Goal: Use online tool/utility: Utilize a website feature to perform a specific function

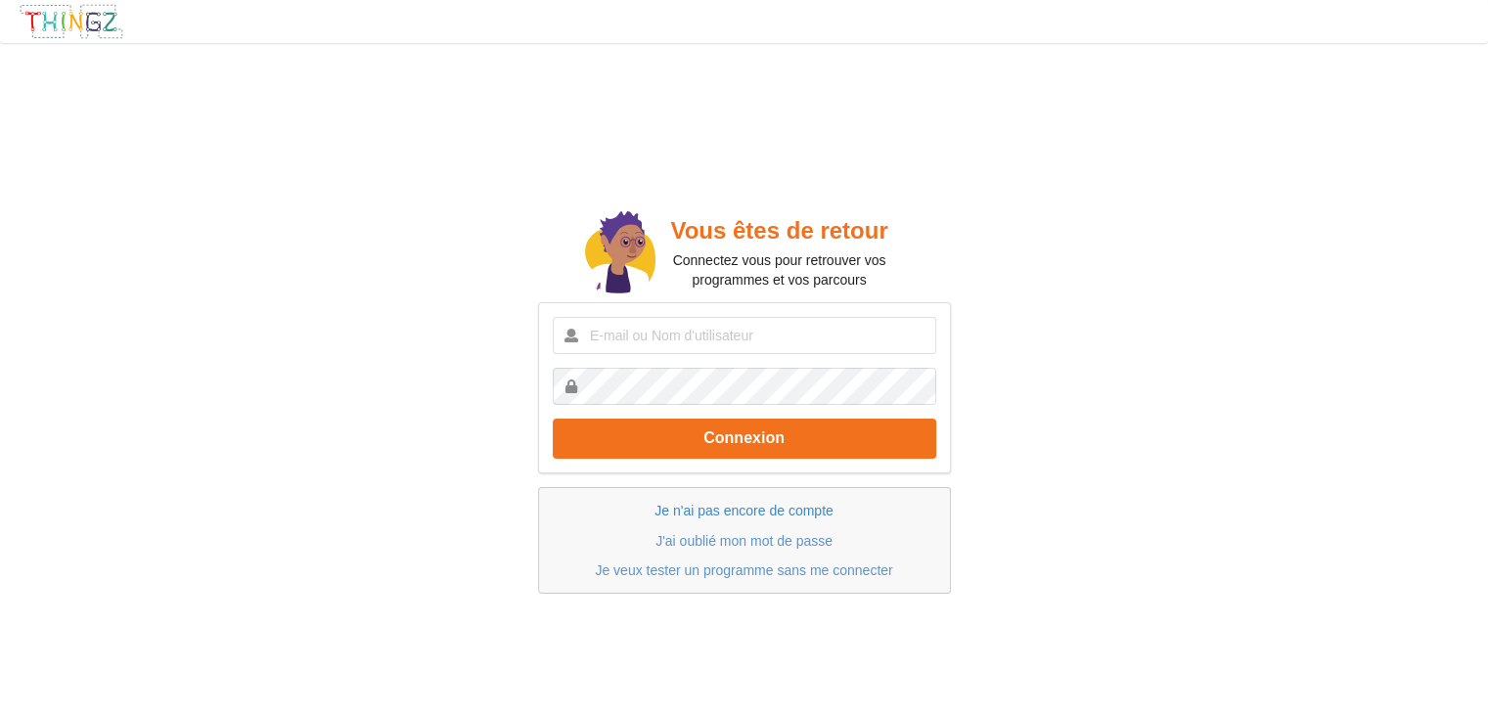
click at [762, 508] on link "Je n'ai pas encore de compte" at bounding box center [744, 511] width 178 height 16
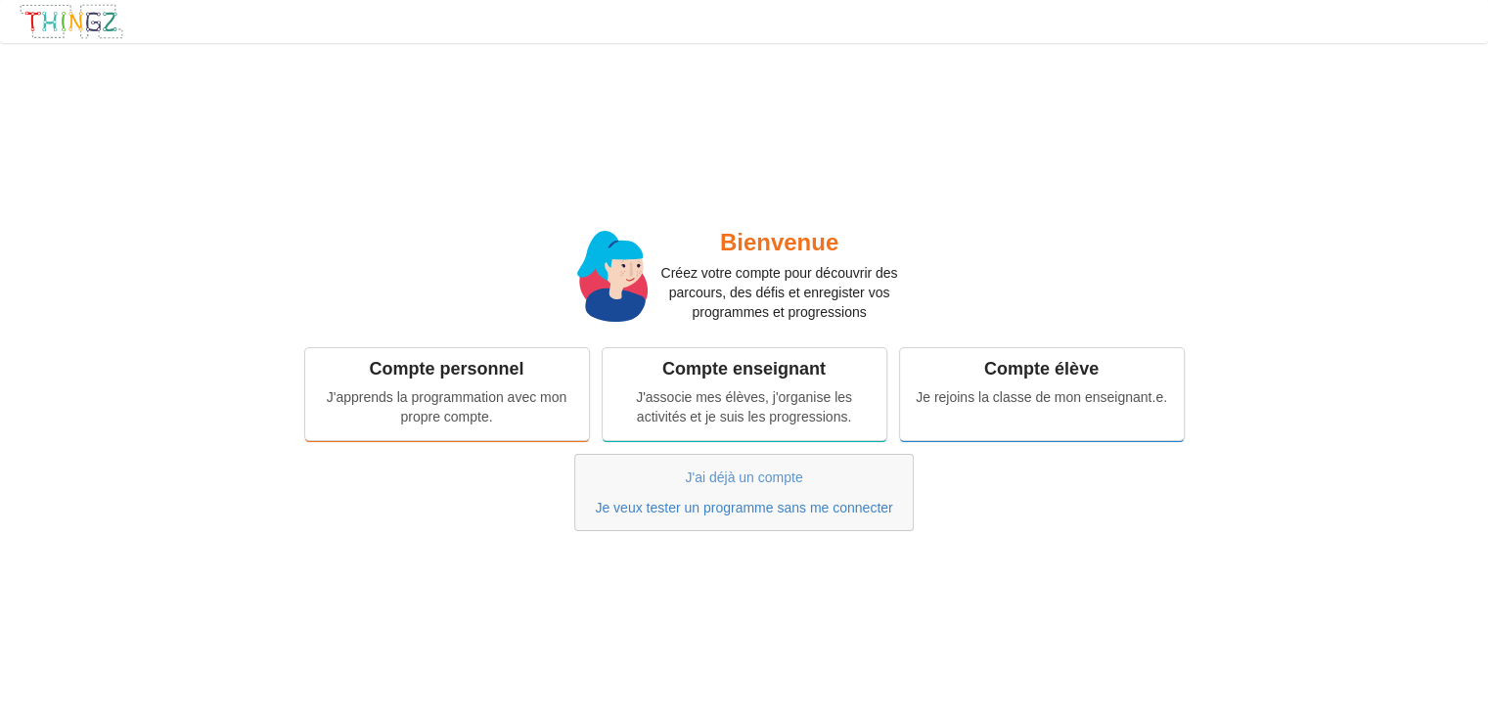
click at [716, 508] on link "Je veux tester un programme sans me connecter" at bounding box center [743, 508] width 297 height 16
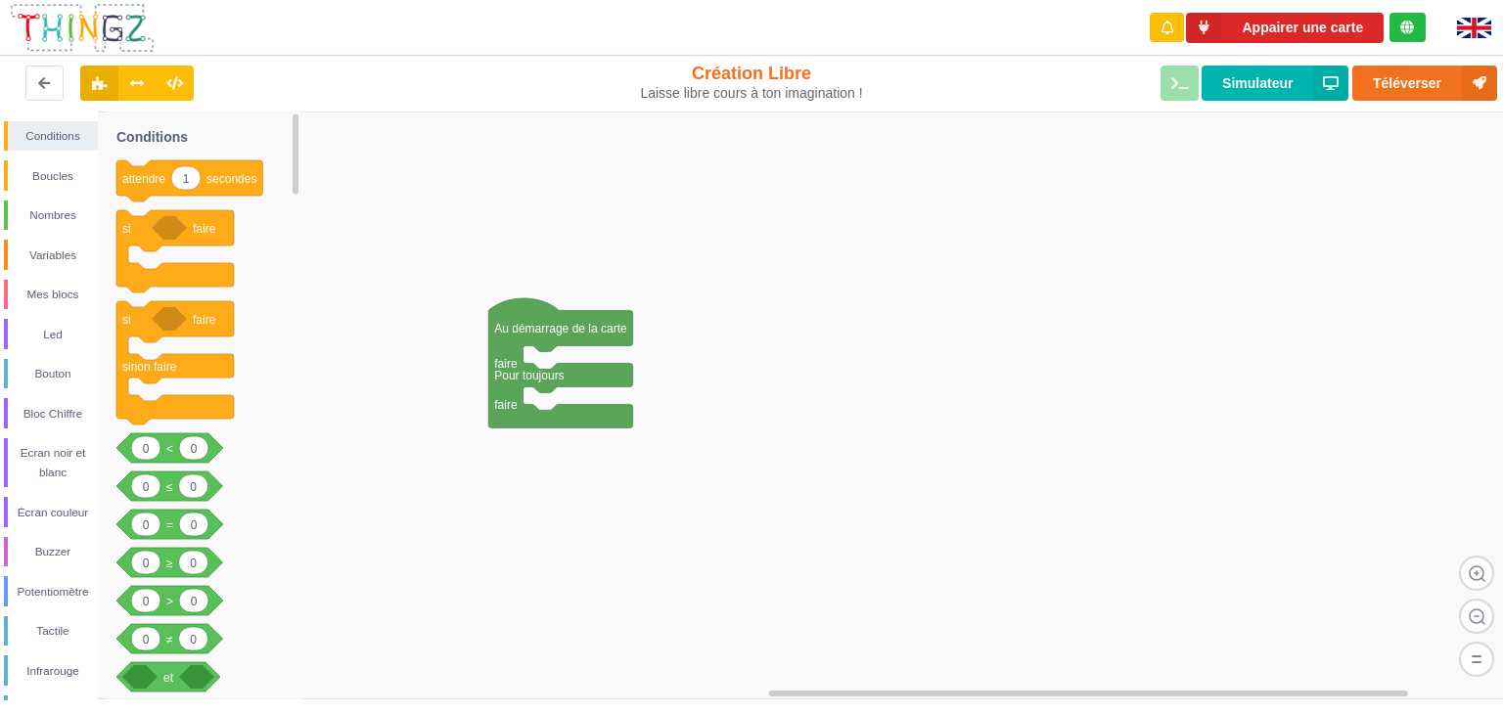
drag, startPoint x: 809, startPoint y: 526, endPoint x: 679, endPoint y: 651, distance: 180.6
click at [679, 651] on div "Conditions Boucles Nombres Variables Mes blocs Led Bouton Bloc Chiffre Ecran no…" at bounding box center [758, 406] width 1517 height 589
click at [79, 293] on div "Mes blocs" at bounding box center [53, 295] width 90 height 20
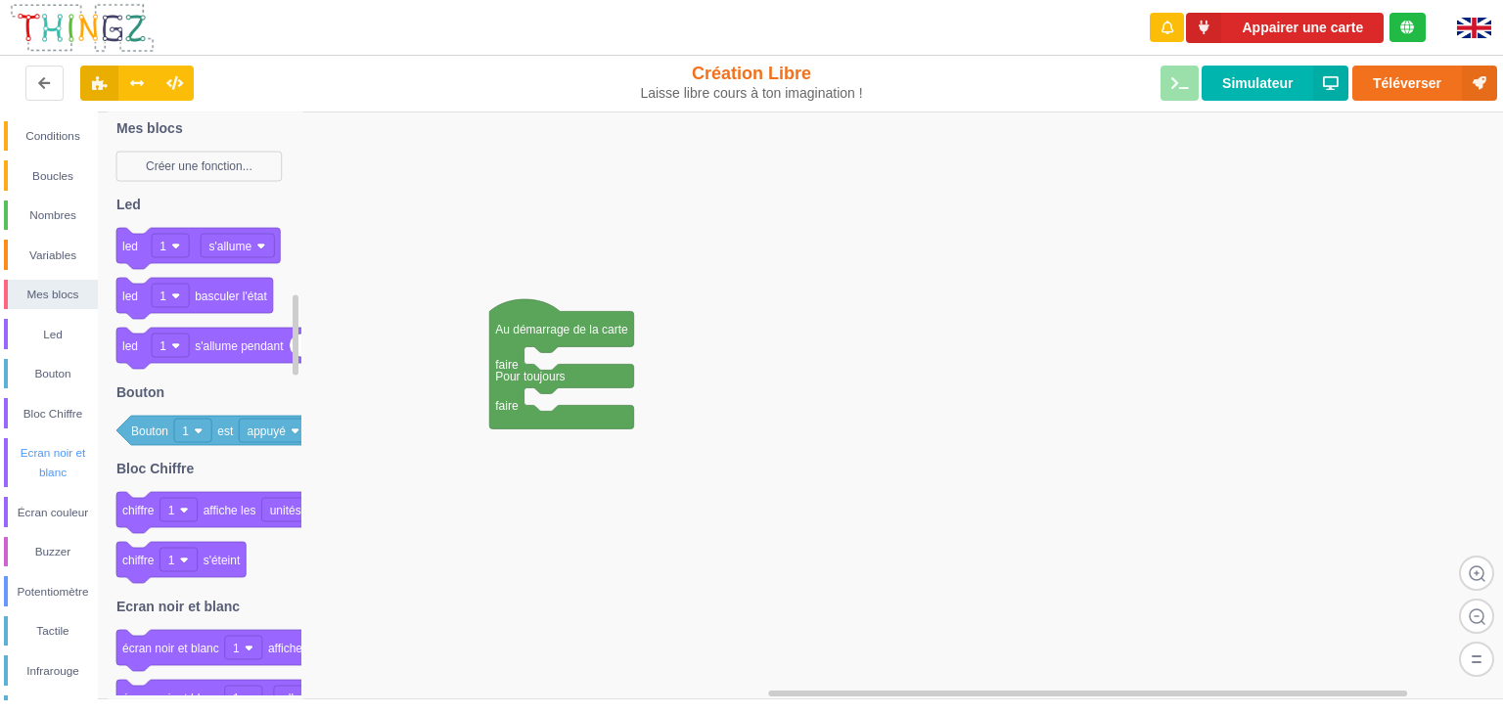
scroll to position [312, 0]
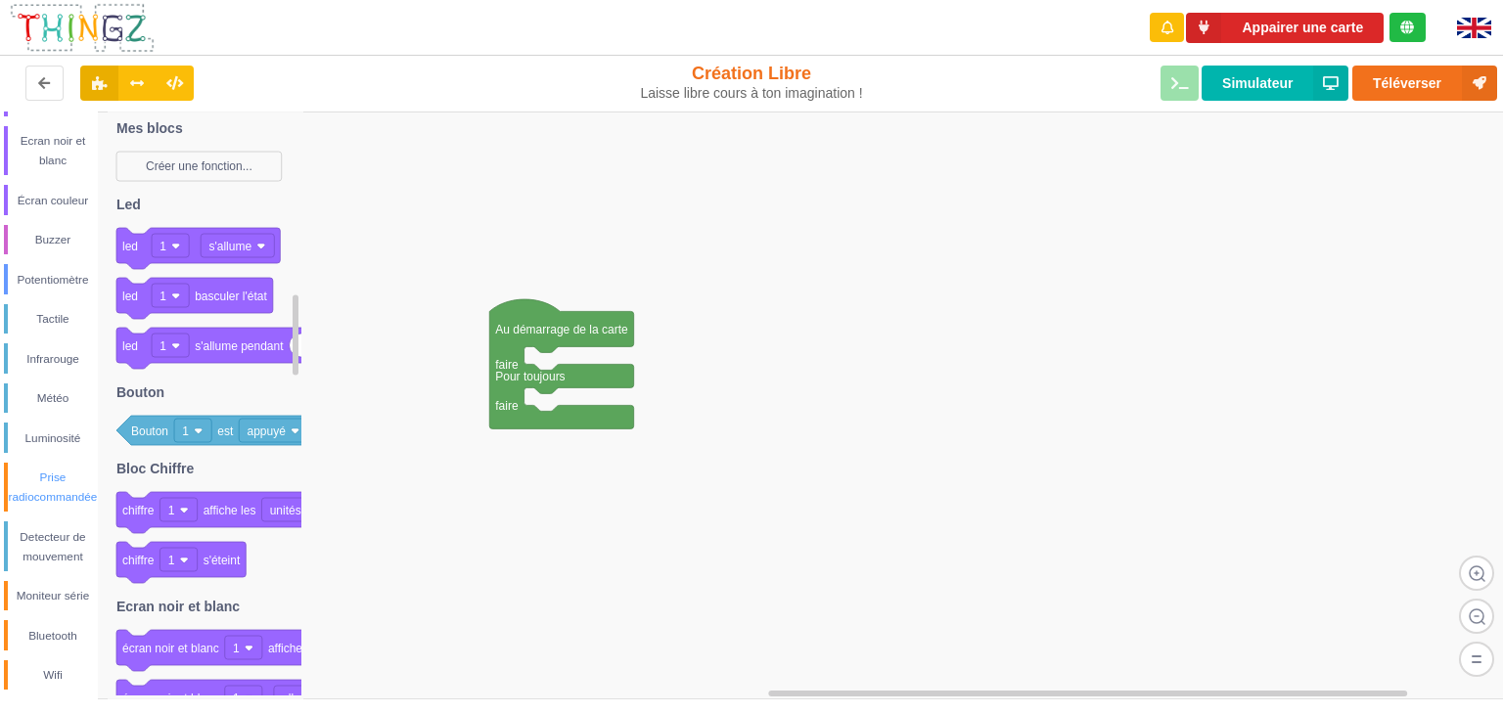
click at [22, 471] on div "Prise radiocommandée" at bounding box center [53, 487] width 90 height 39
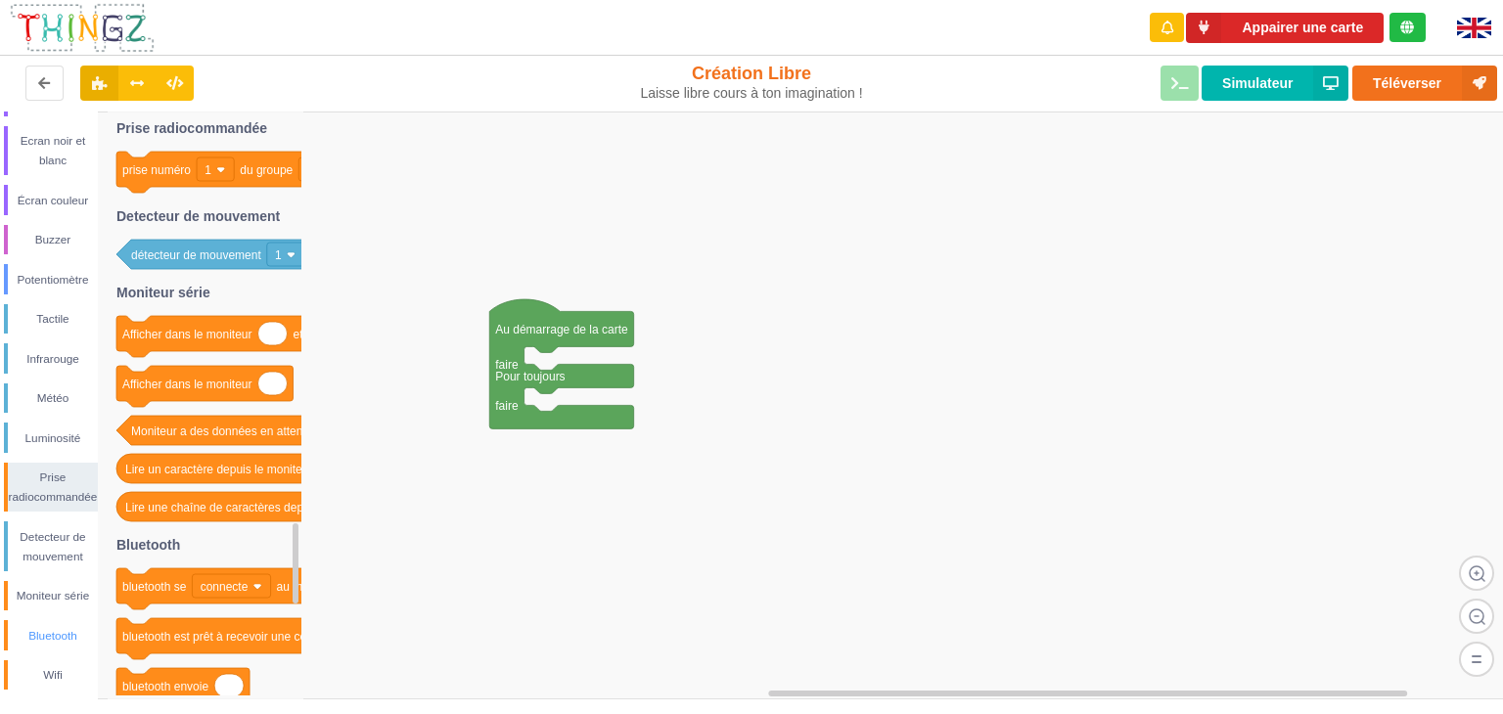
click at [43, 626] on div "Bluetooth" at bounding box center [53, 636] width 90 height 20
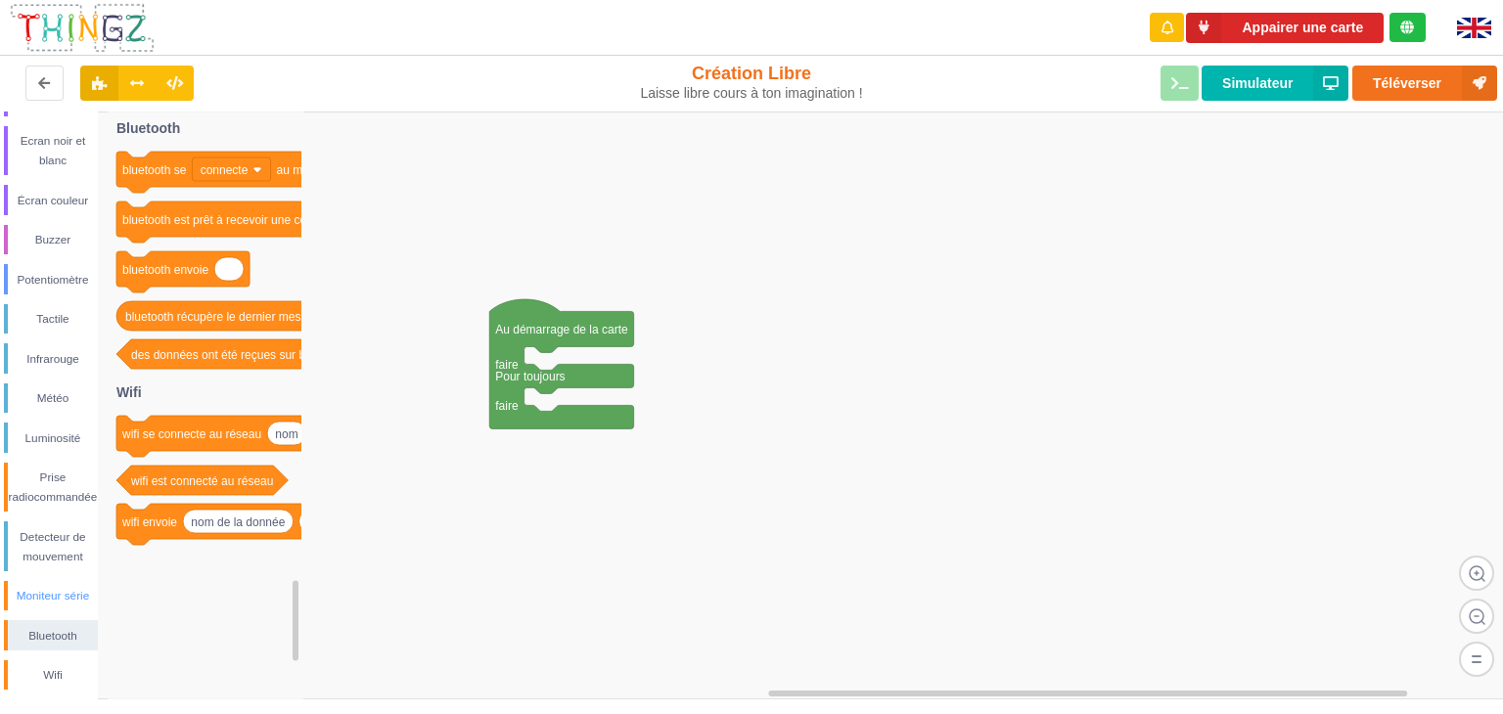
click at [43, 590] on div "Moniteur série" at bounding box center [53, 596] width 90 height 20
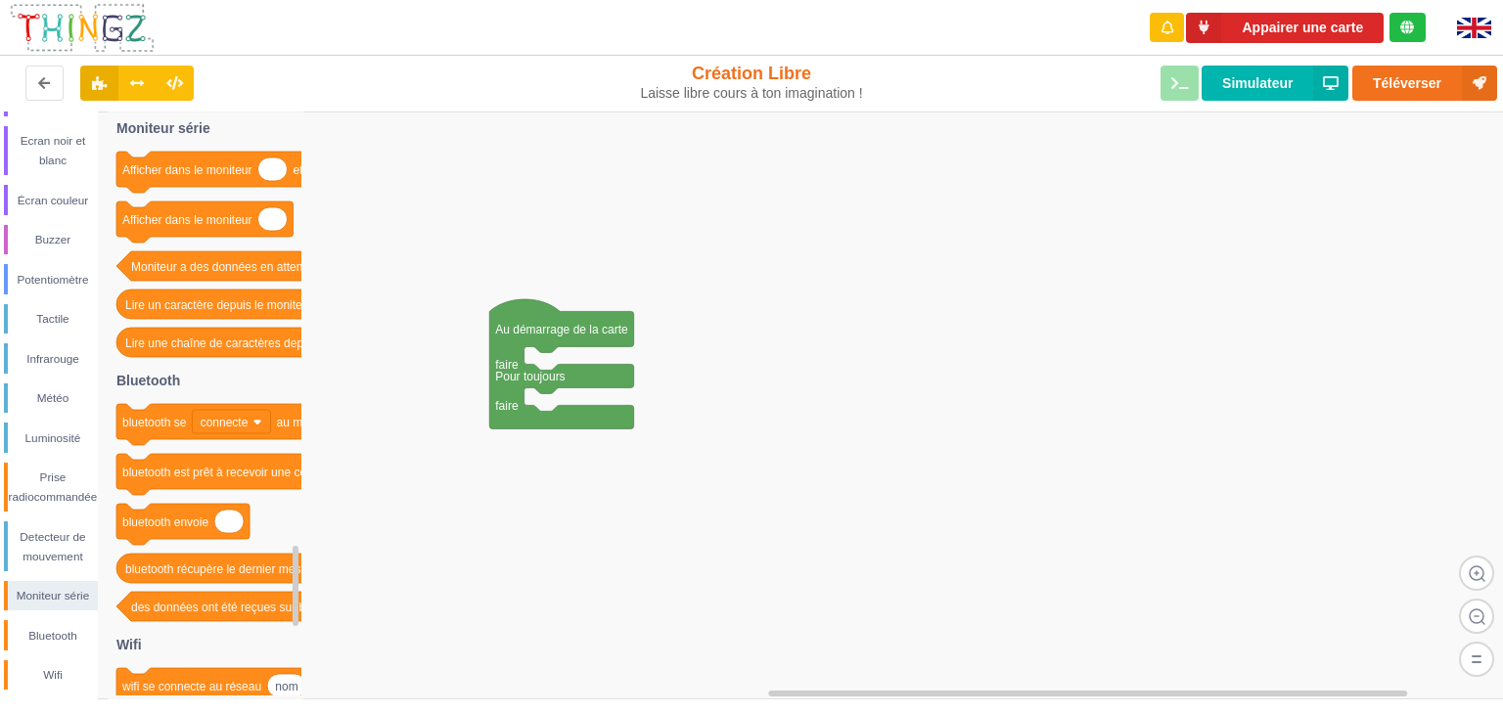
click at [46, 658] on div "Conditions Boucles Nombres Variables Mes blocs Led Bouton Bloc Chiffre Ecran no…" at bounding box center [49, 250] width 98 height 882
click at [48, 673] on div "Wifi" at bounding box center [53, 675] width 90 height 20
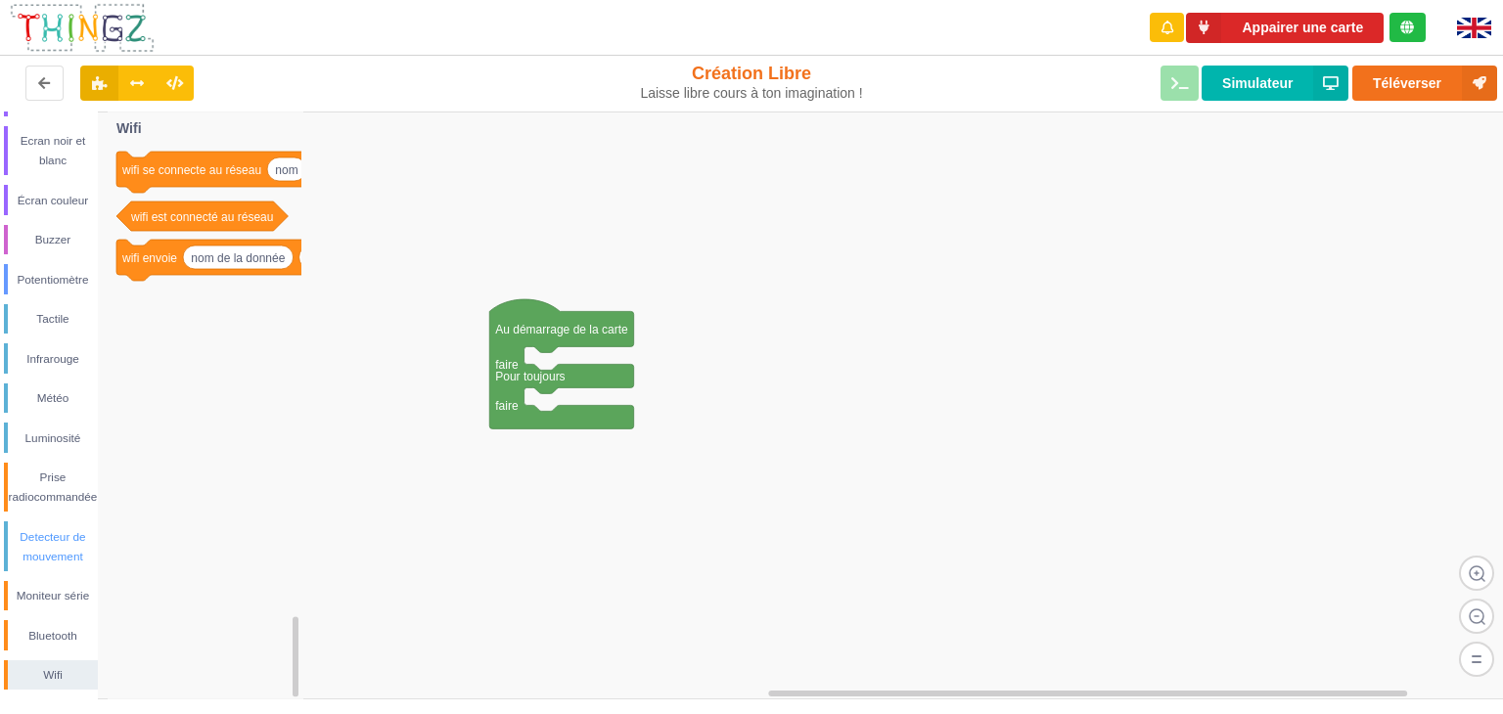
scroll to position [0, 0]
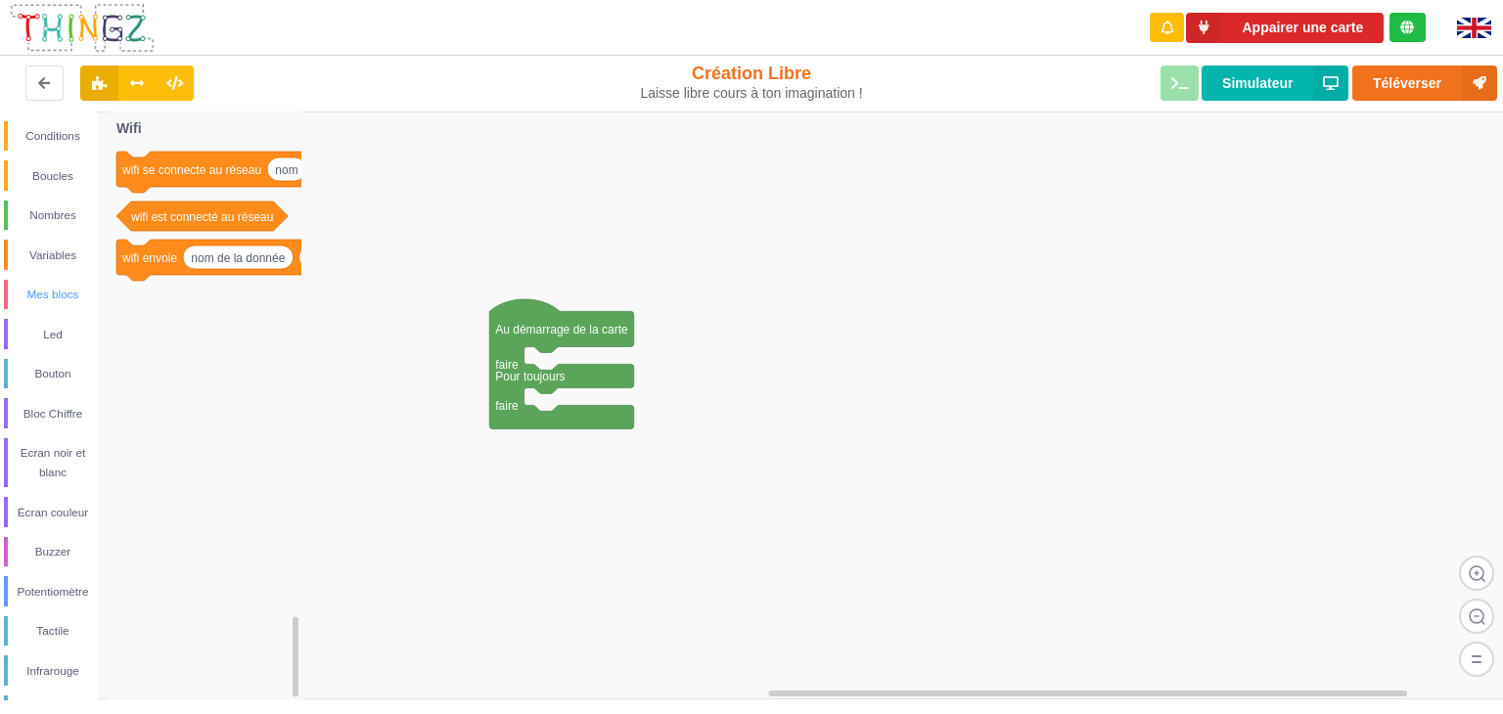
click at [44, 299] on div "Mes blocs" at bounding box center [53, 295] width 90 height 20
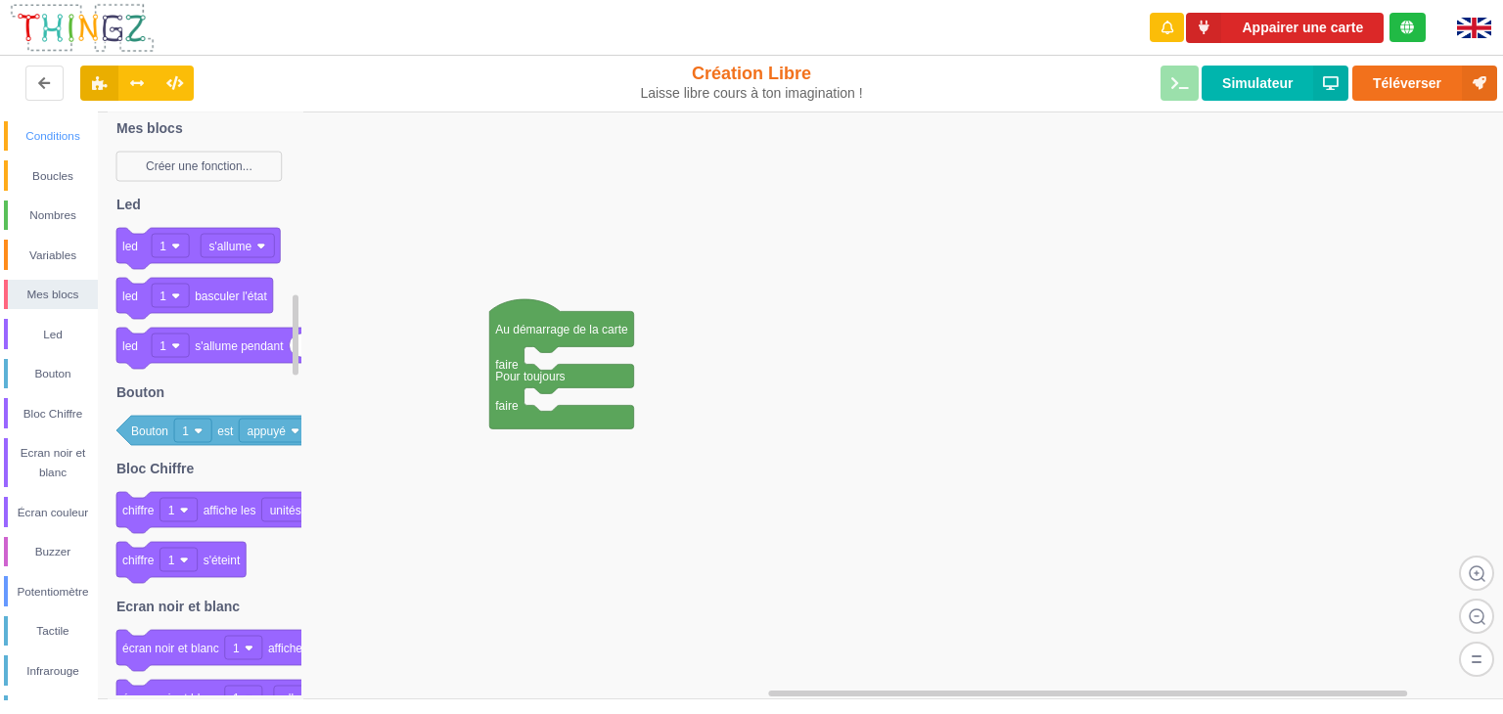
click at [56, 133] on div "Conditions" at bounding box center [53, 136] width 90 height 20
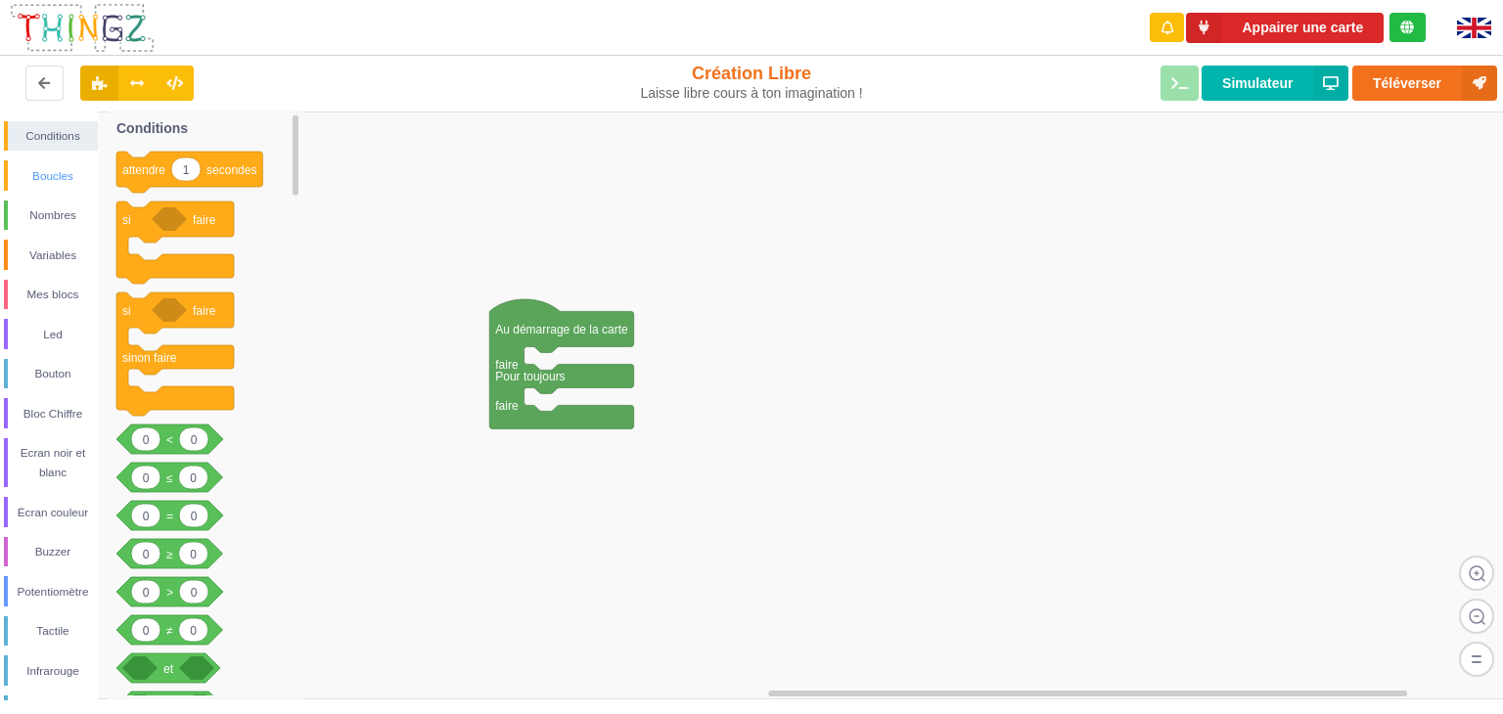
click at [63, 173] on div "Boucles" at bounding box center [53, 176] width 90 height 20
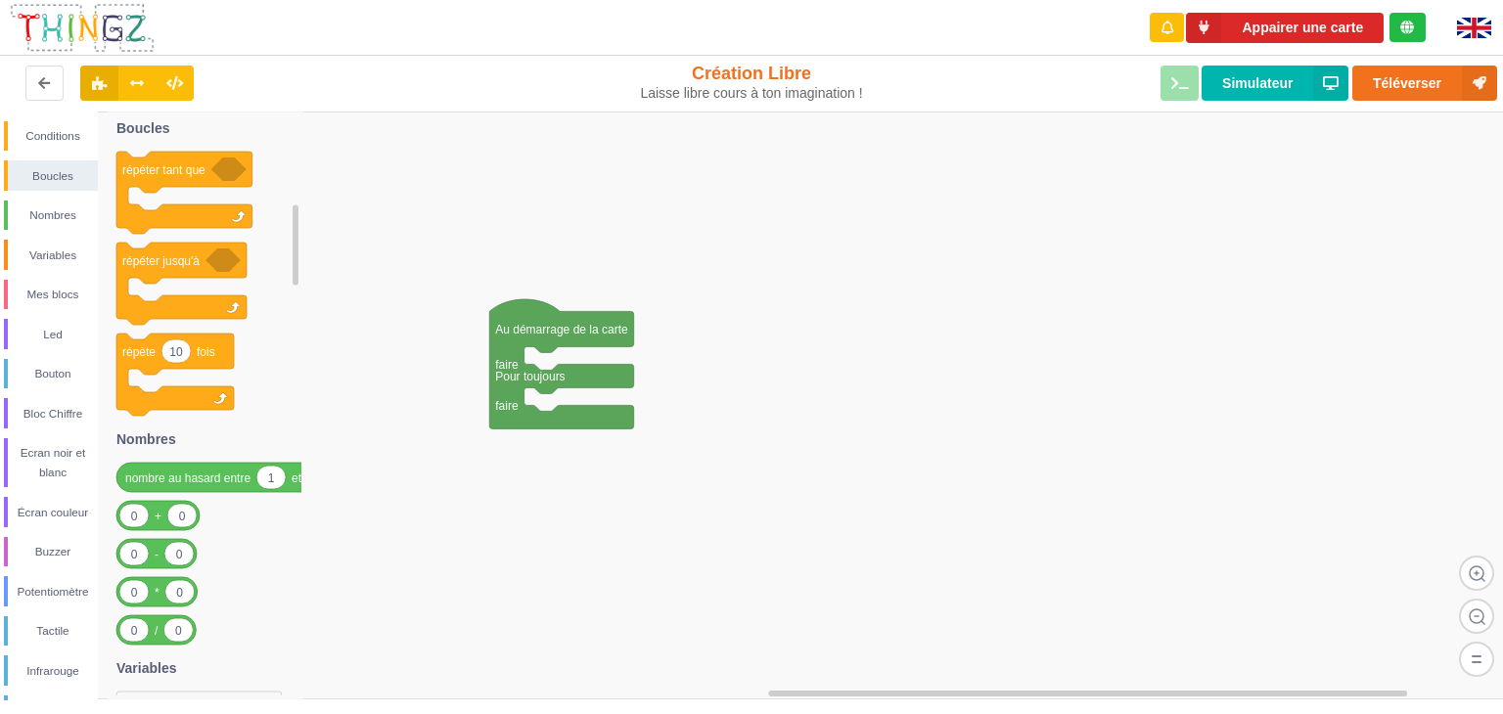
click at [57, 231] on div "Conditions Boucles Nombres Variables Mes blocs Led Bouton Bloc Chiffre Ecran no…" at bounding box center [49, 562] width 98 height 882
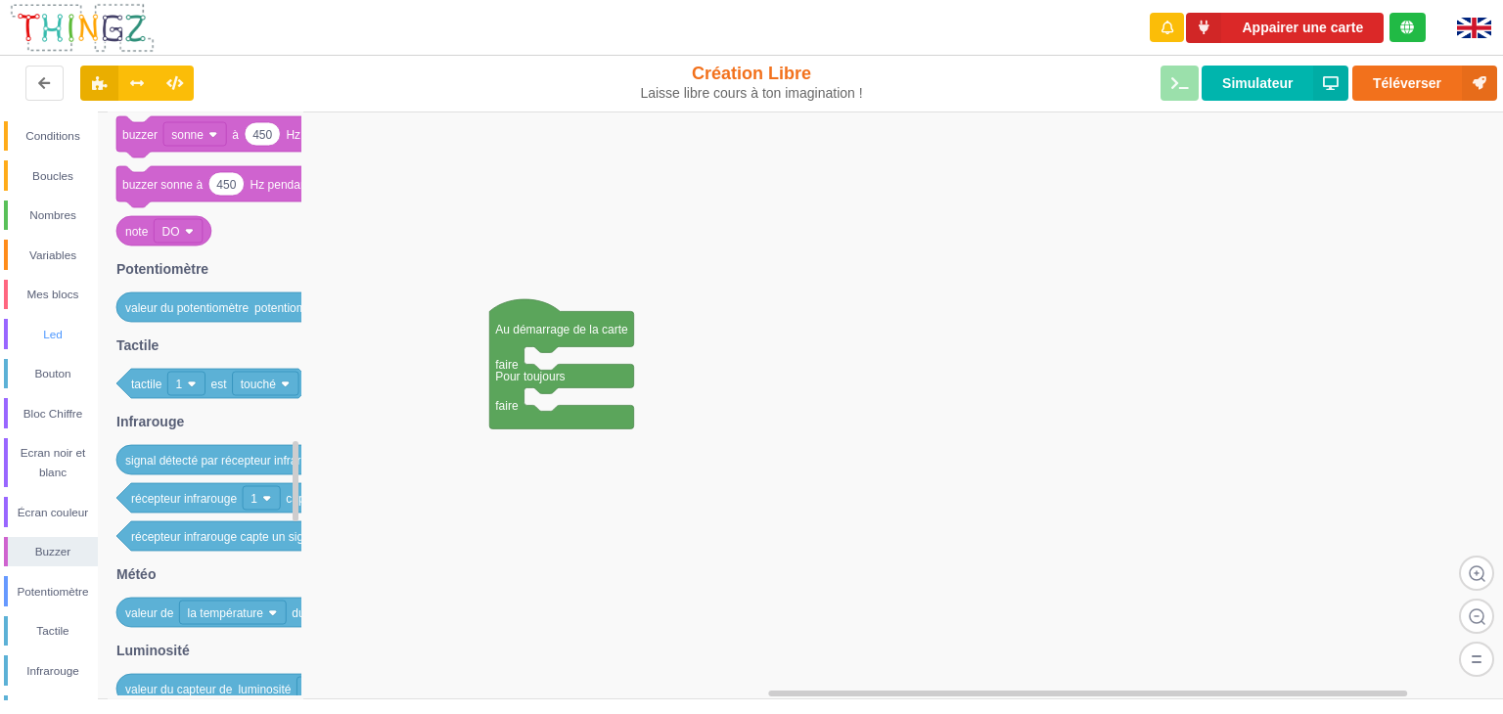
click at [67, 333] on div "Led" at bounding box center [53, 335] width 90 height 20
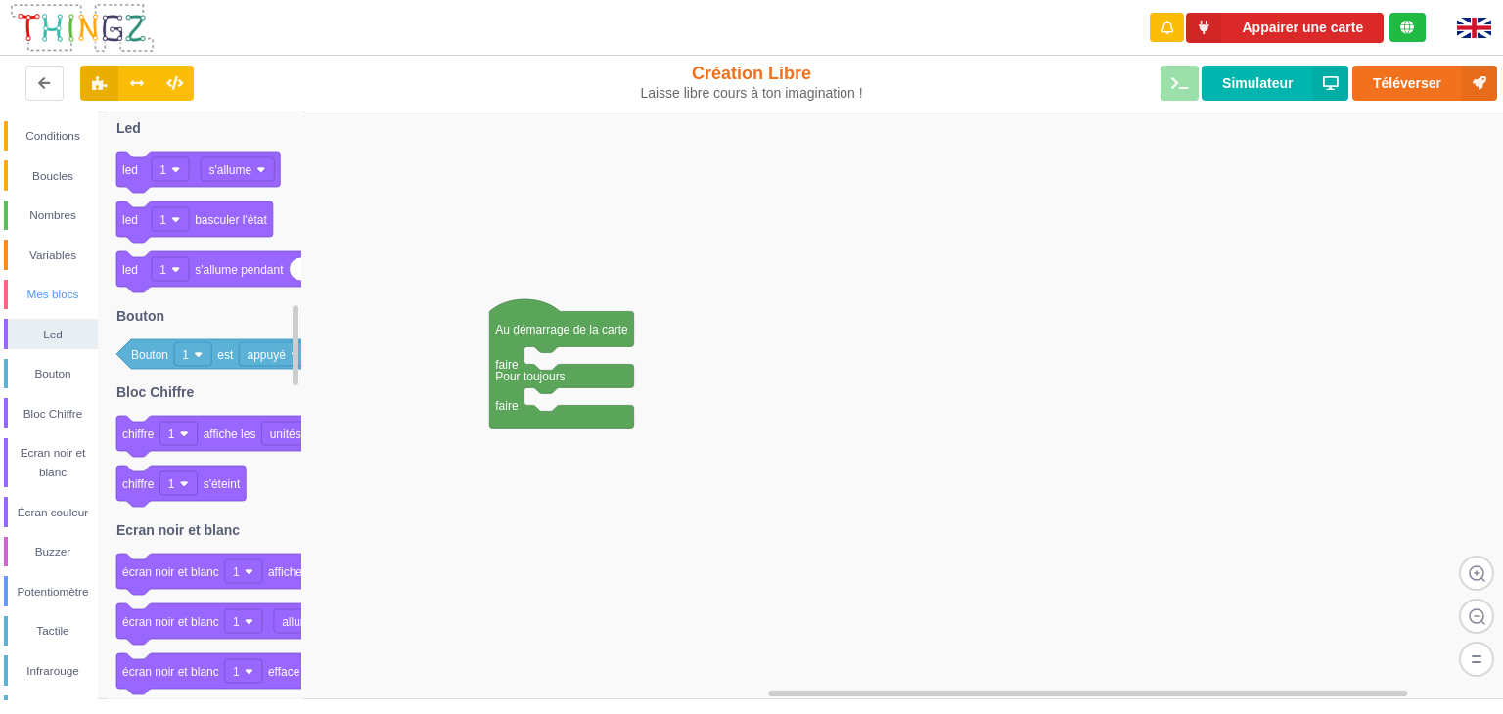
click at [43, 292] on div "Mes blocs" at bounding box center [53, 295] width 90 height 20
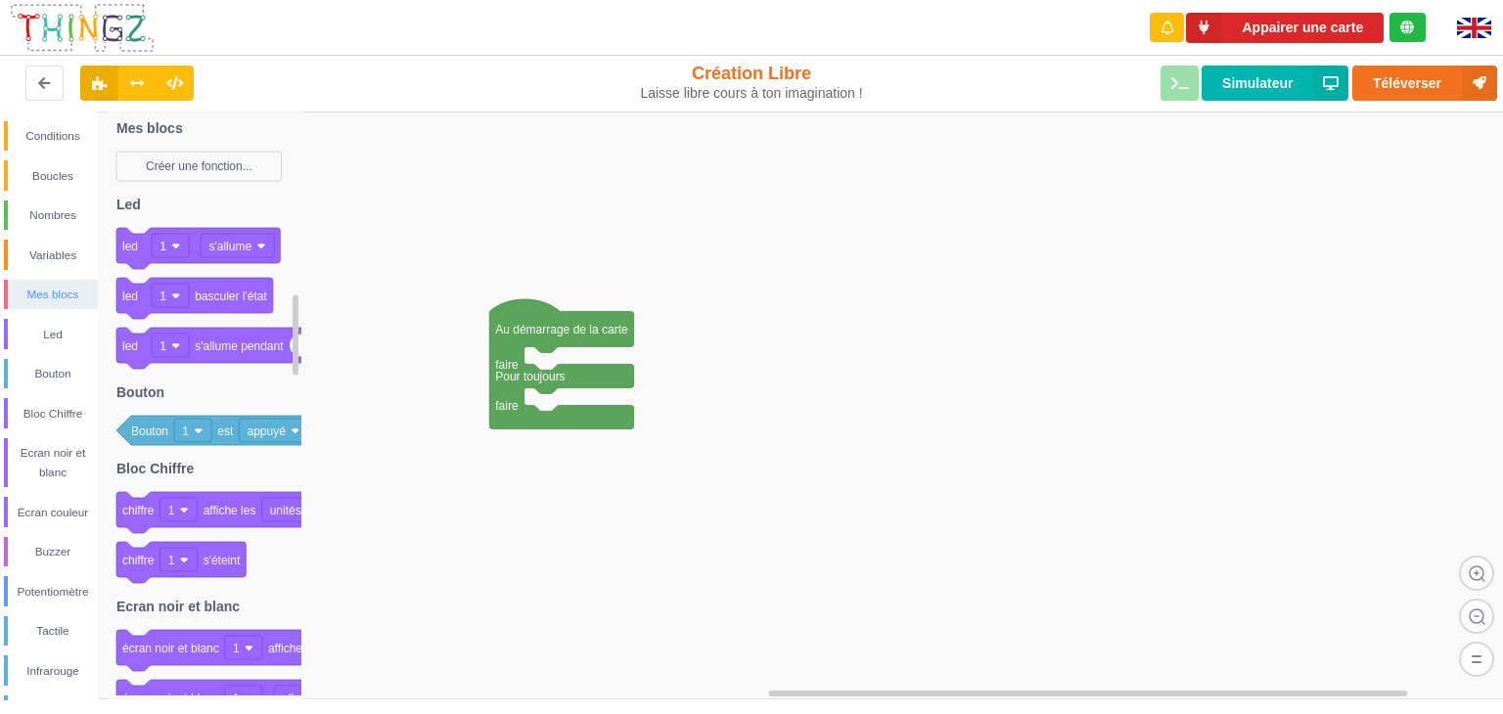
scroll to position [312, 0]
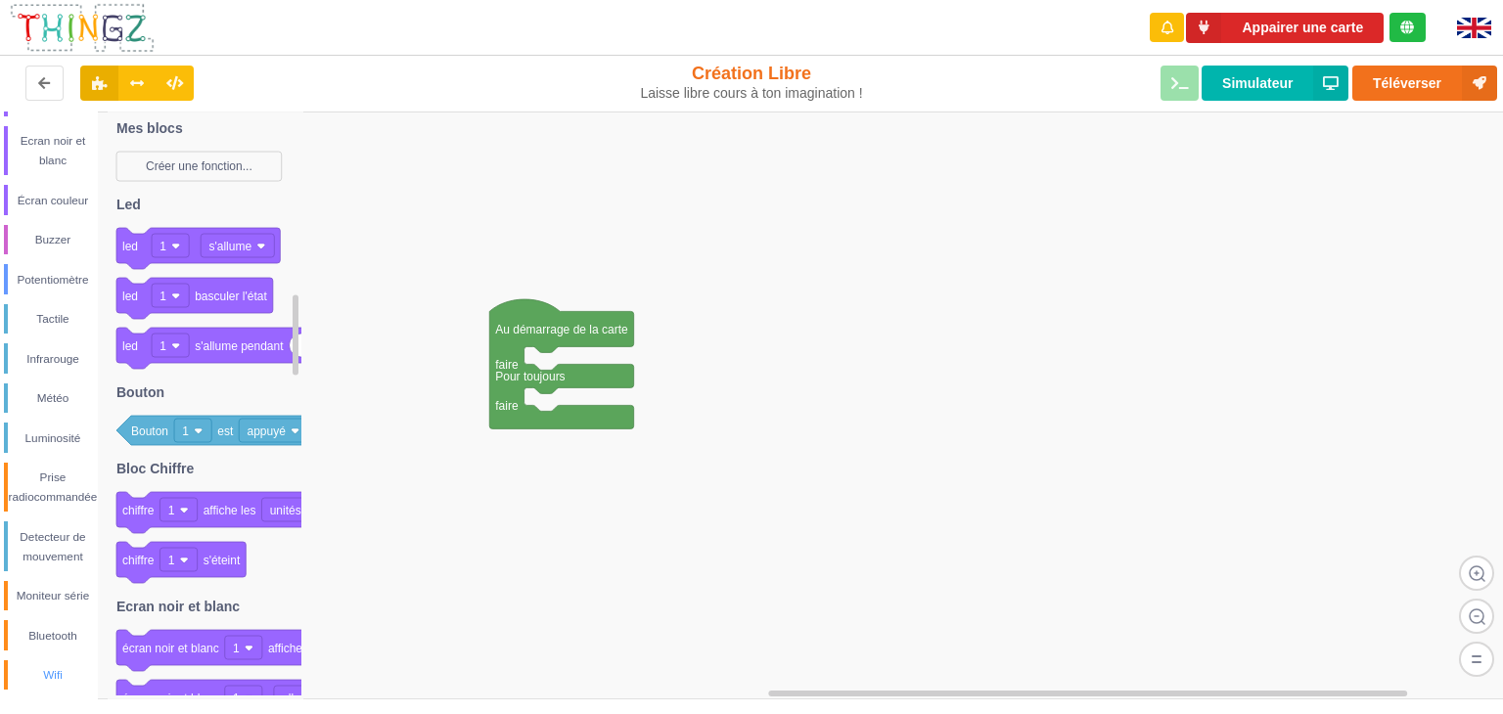
click at [60, 684] on div "Wifi" at bounding box center [53, 675] width 90 height 20
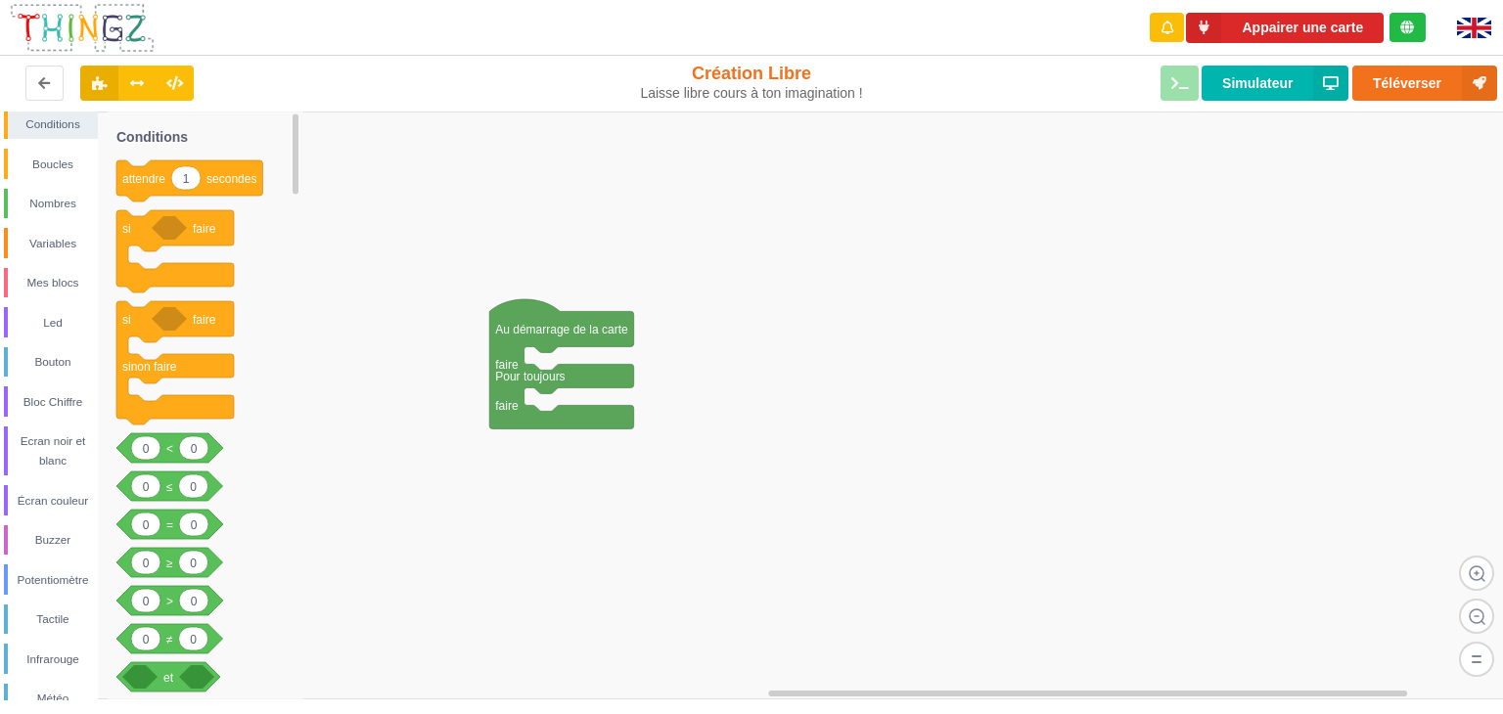
scroll to position [0, 0]
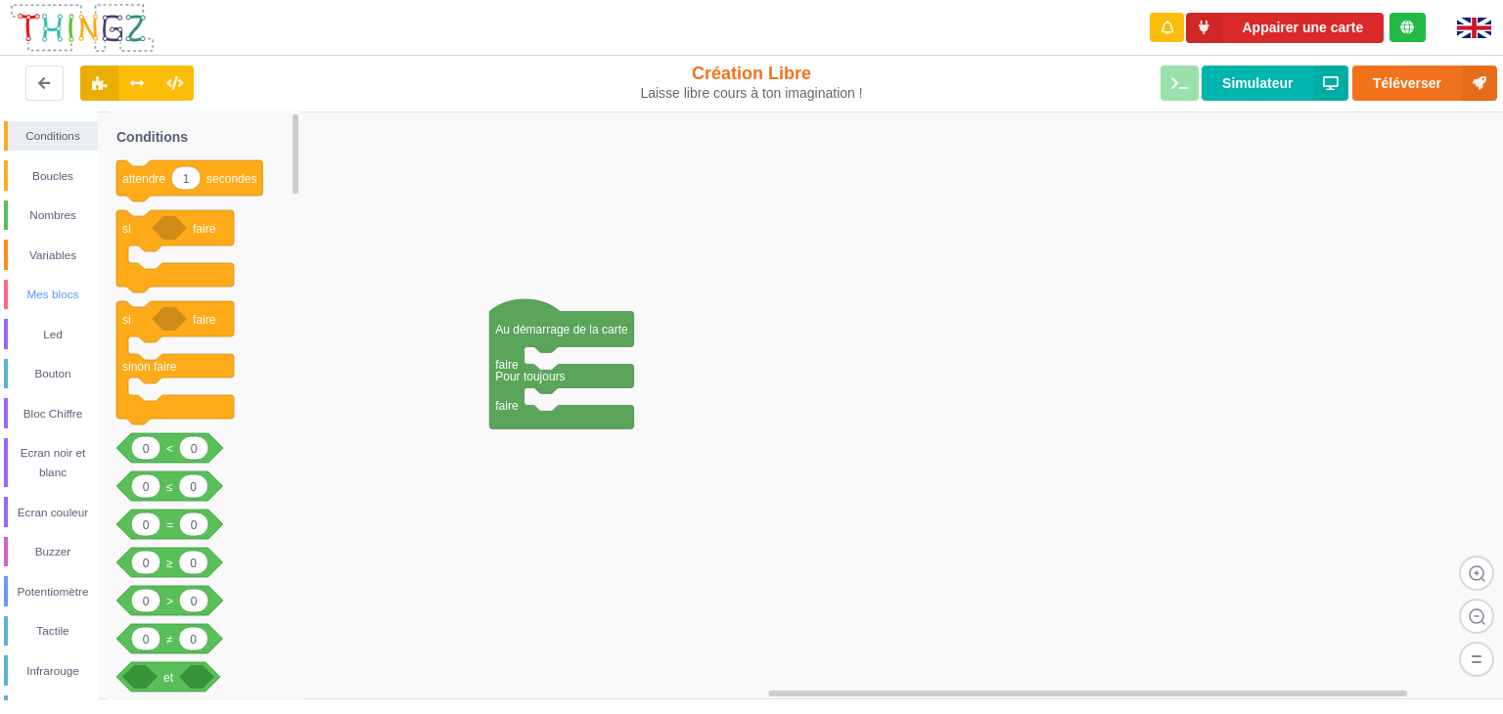
click at [43, 291] on div "Mes blocs" at bounding box center [53, 295] width 90 height 20
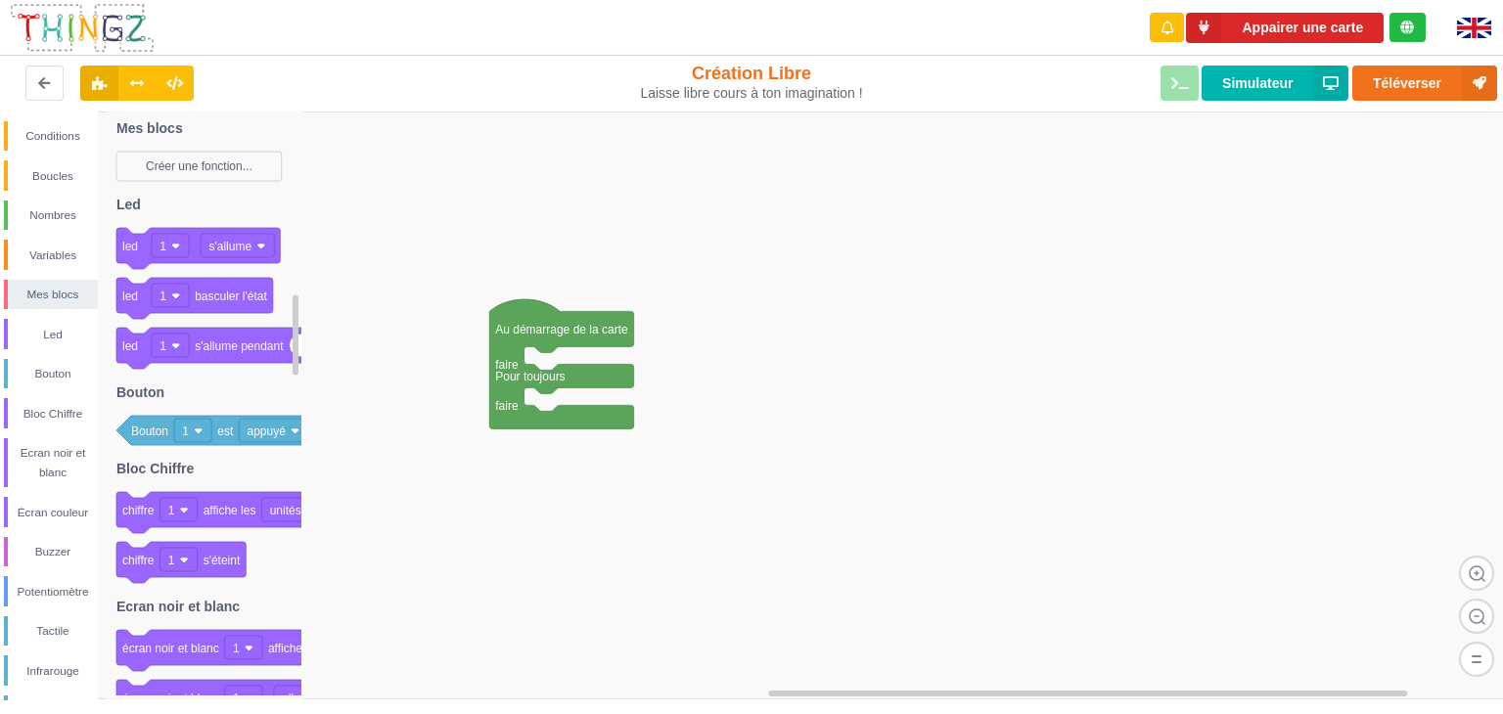
click at [51, 158] on div "Conditions Boucles Nombres Variables Mes blocs Led Bouton Bloc Chiffre Ecran no…" at bounding box center [49, 562] width 98 height 882
click at [46, 146] on div "Conditions" at bounding box center [53, 136] width 90 height 20
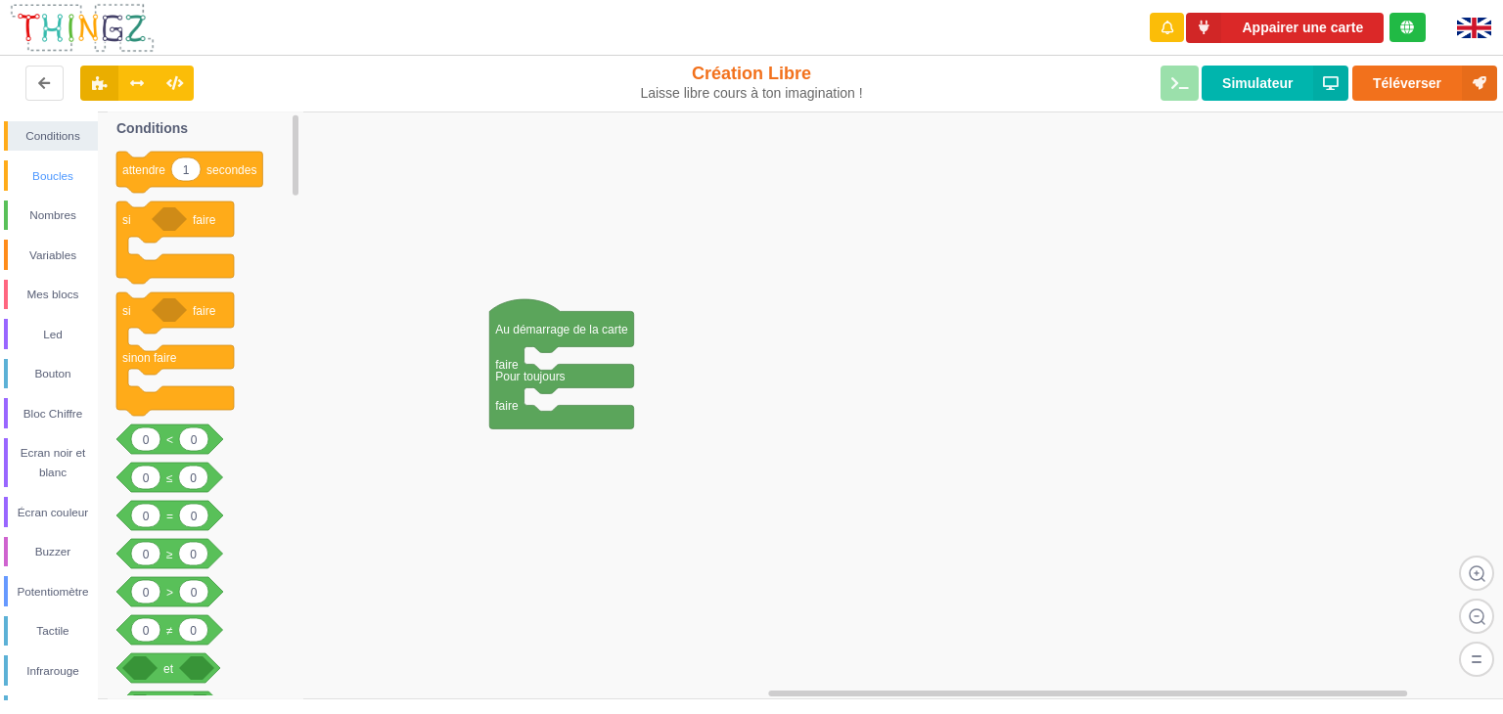
click at [43, 171] on div "Boucles" at bounding box center [53, 176] width 90 height 20
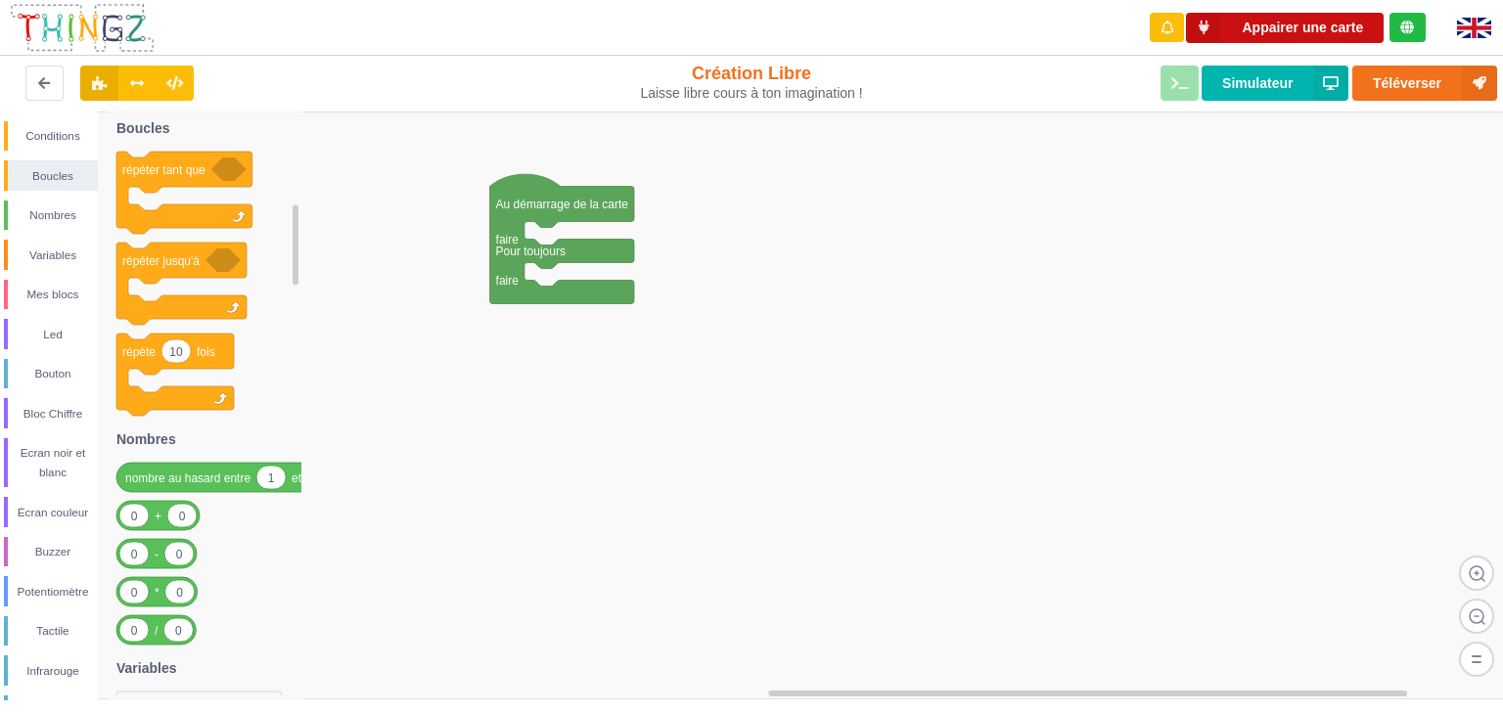
click at [1235, 15] on button "Appairer une carte" at bounding box center [1285, 28] width 198 height 30
click at [1280, 32] on button "Appairer une carte" at bounding box center [1285, 28] width 198 height 30
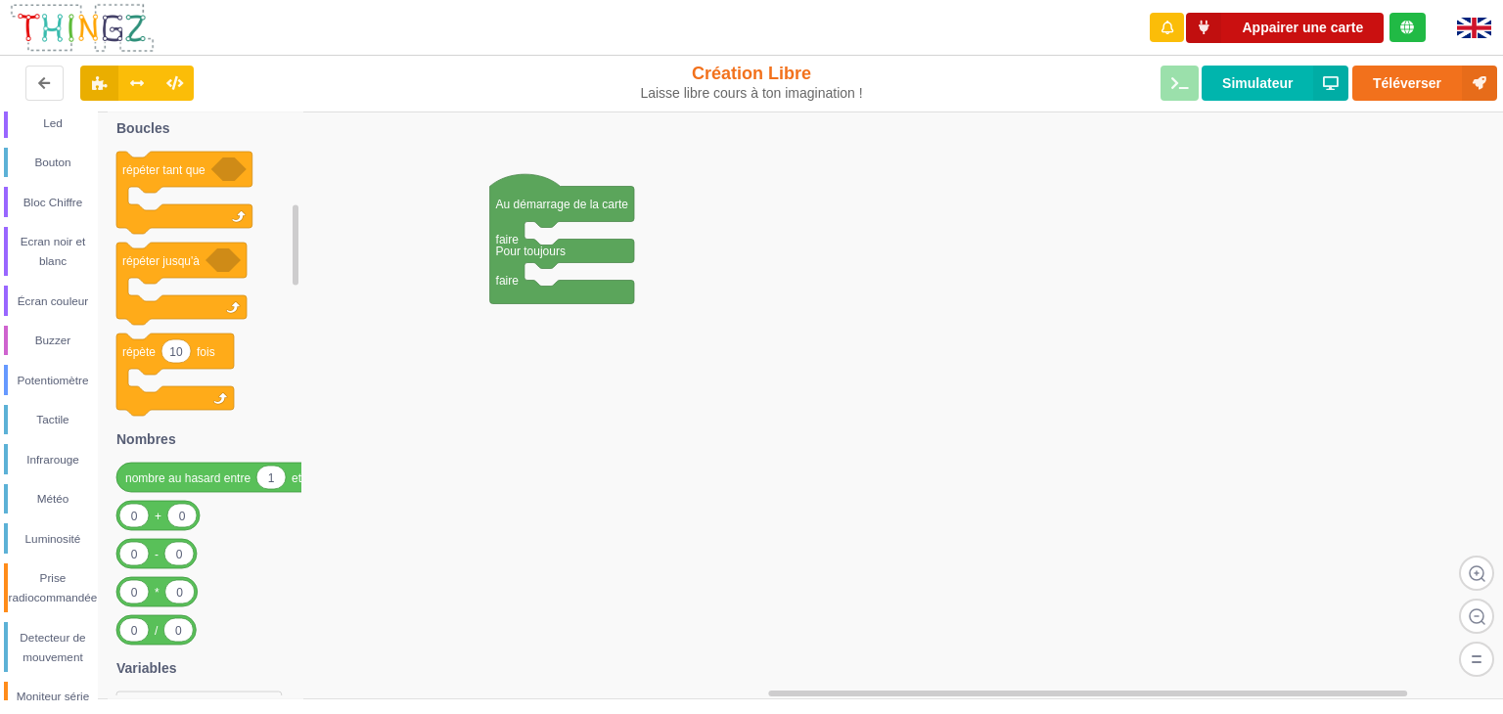
scroll to position [217, 0]
click at [47, 463] on div "Infrarouge" at bounding box center [53, 454] width 90 height 20
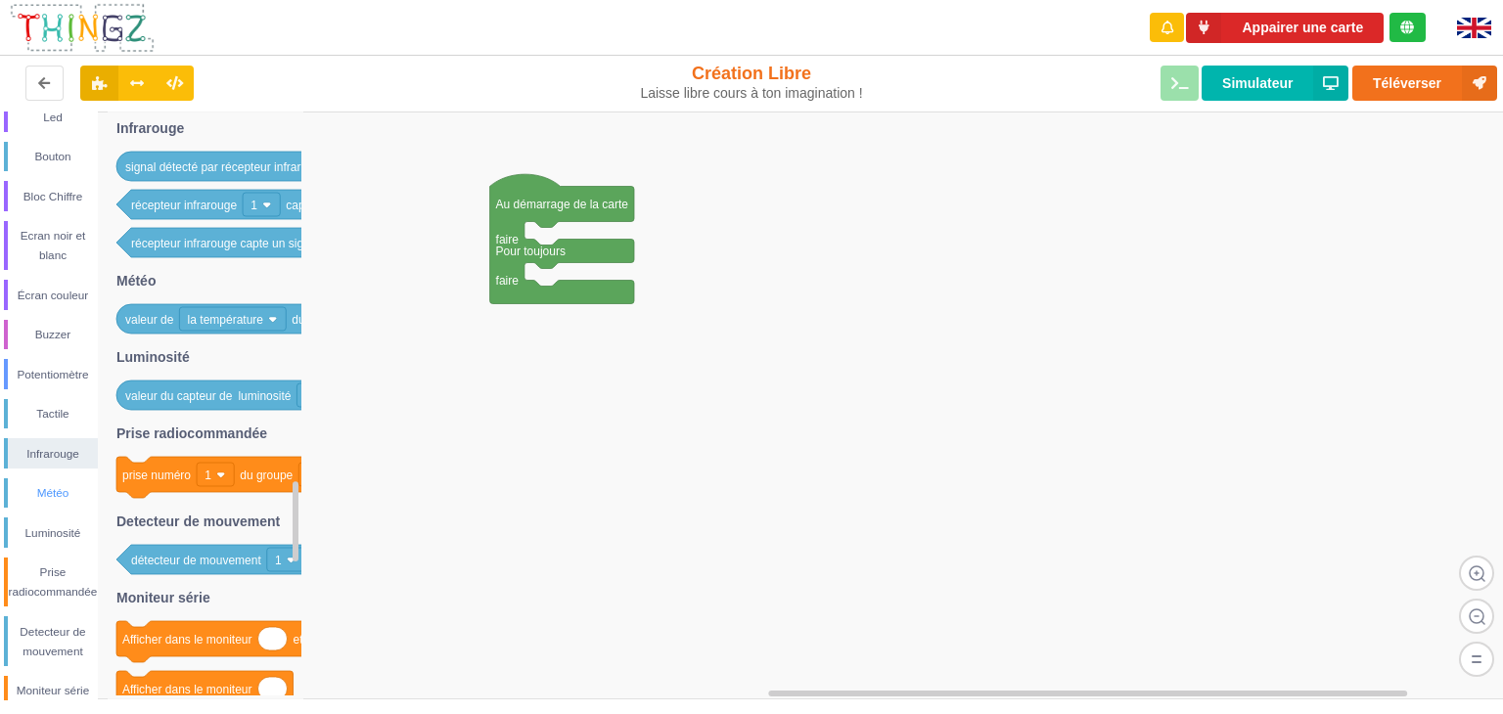
click at [47, 499] on div "Météo" at bounding box center [53, 493] width 90 height 20
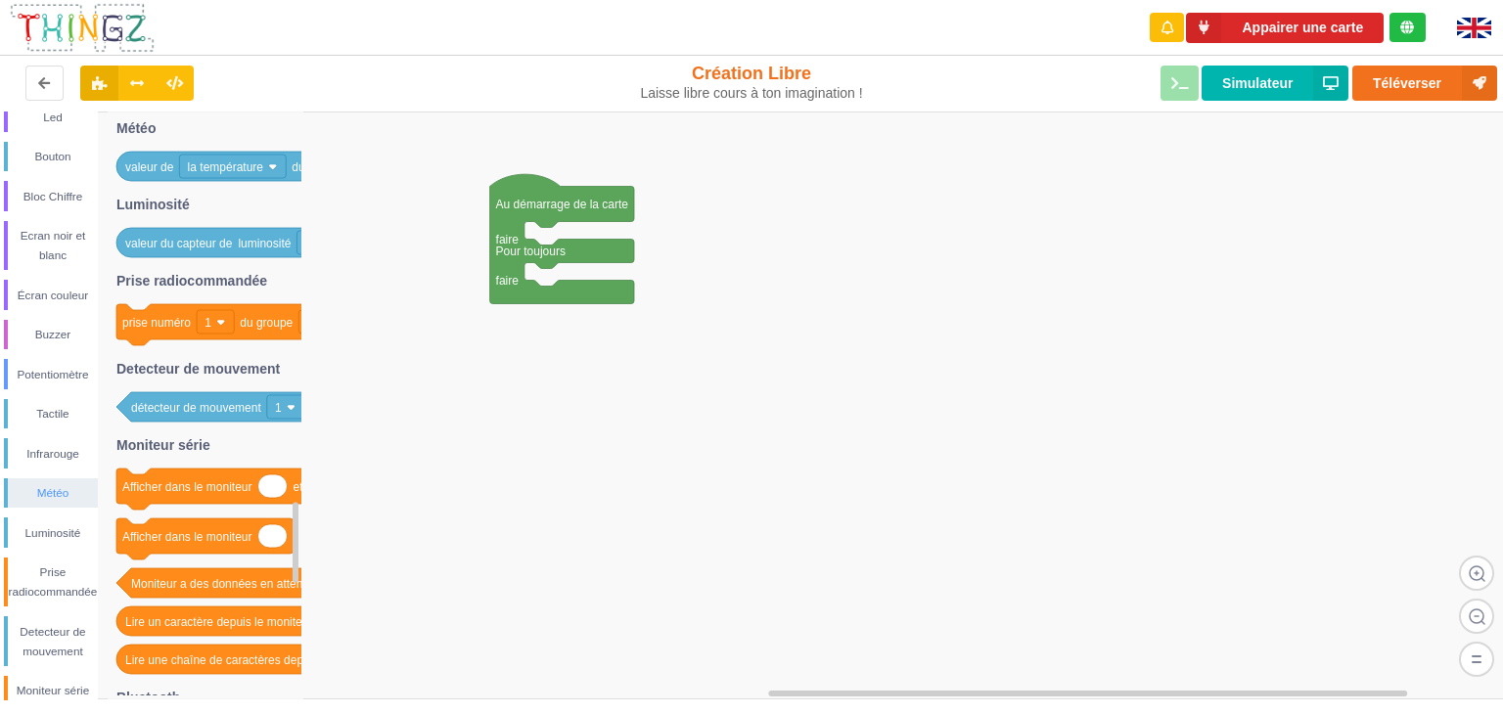
scroll to position [0, 0]
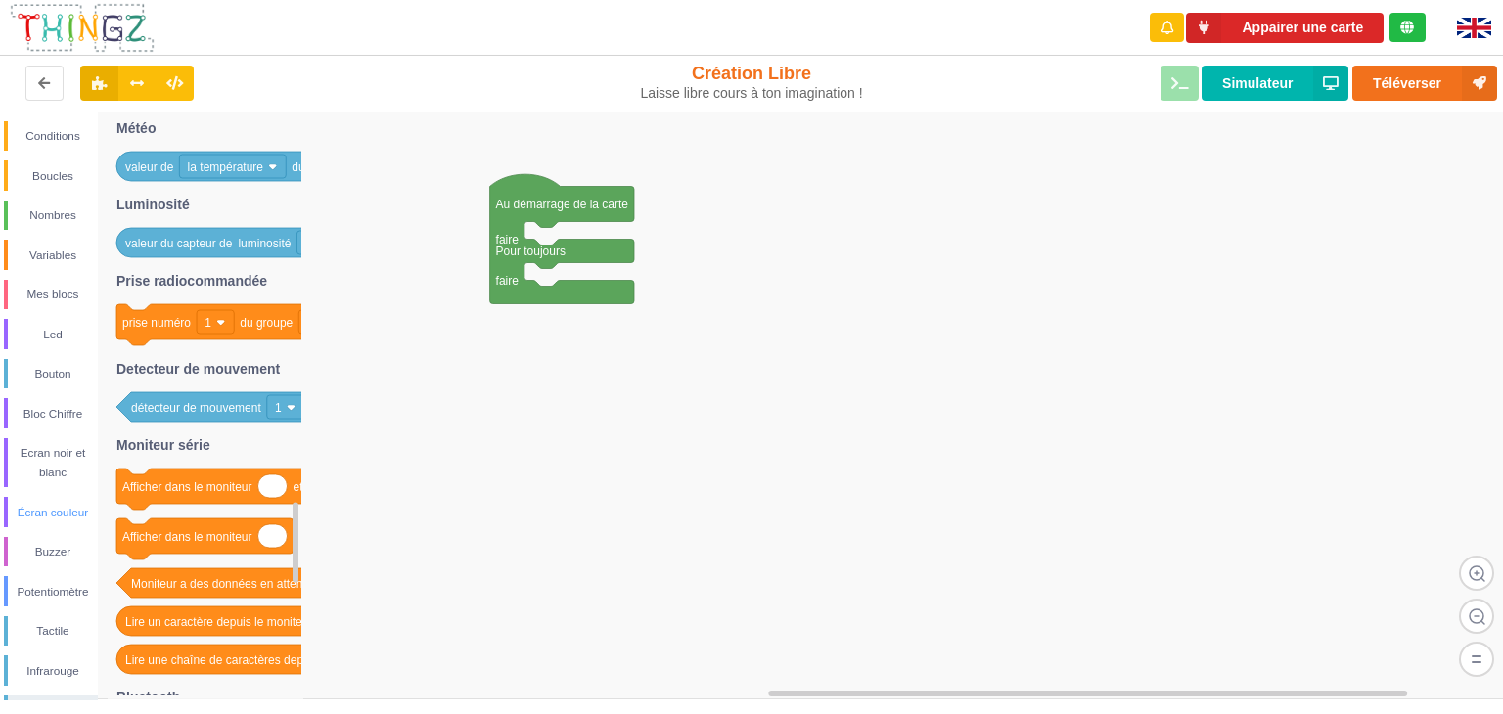
click at [37, 522] on div "Écran couleur" at bounding box center [53, 513] width 90 height 20
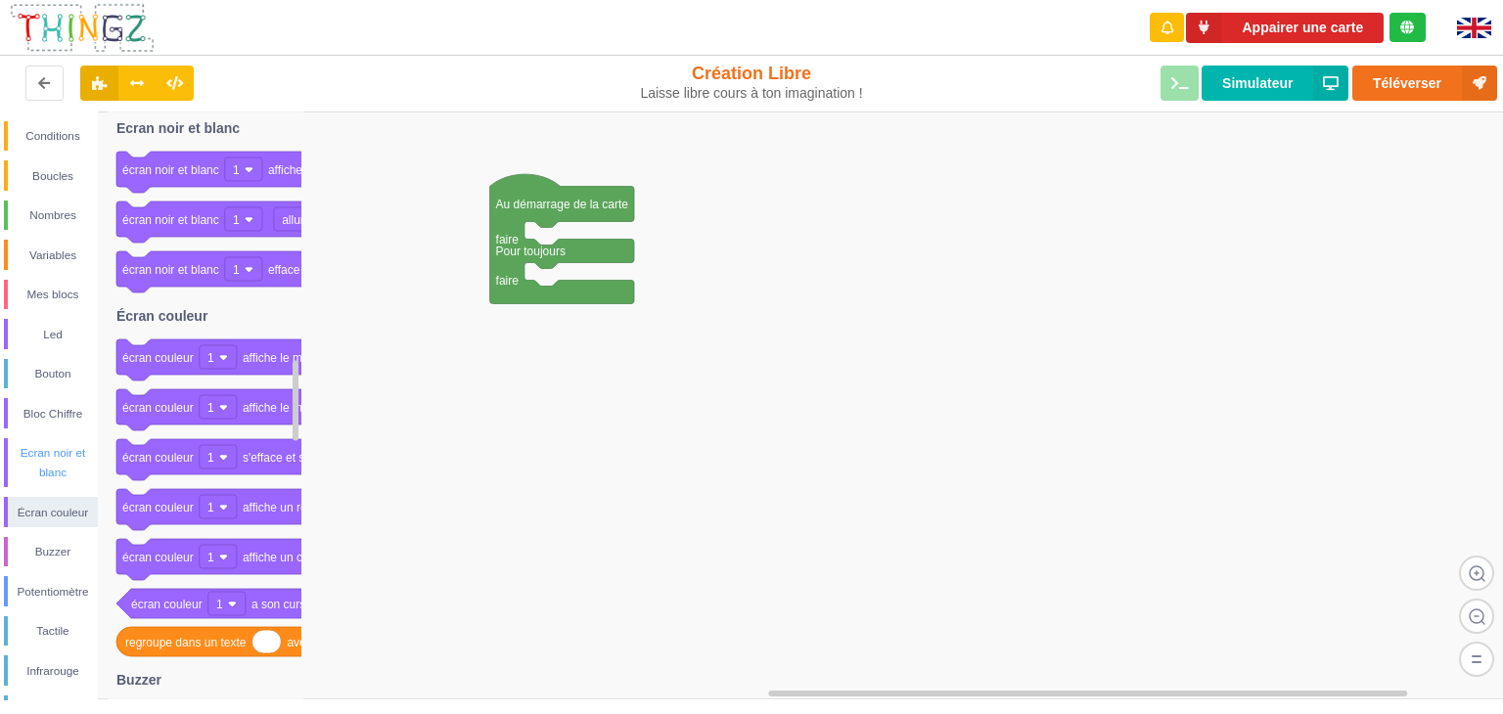
click at [27, 471] on div "Ecran noir et blanc" at bounding box center [53, 462] width 90 height 39
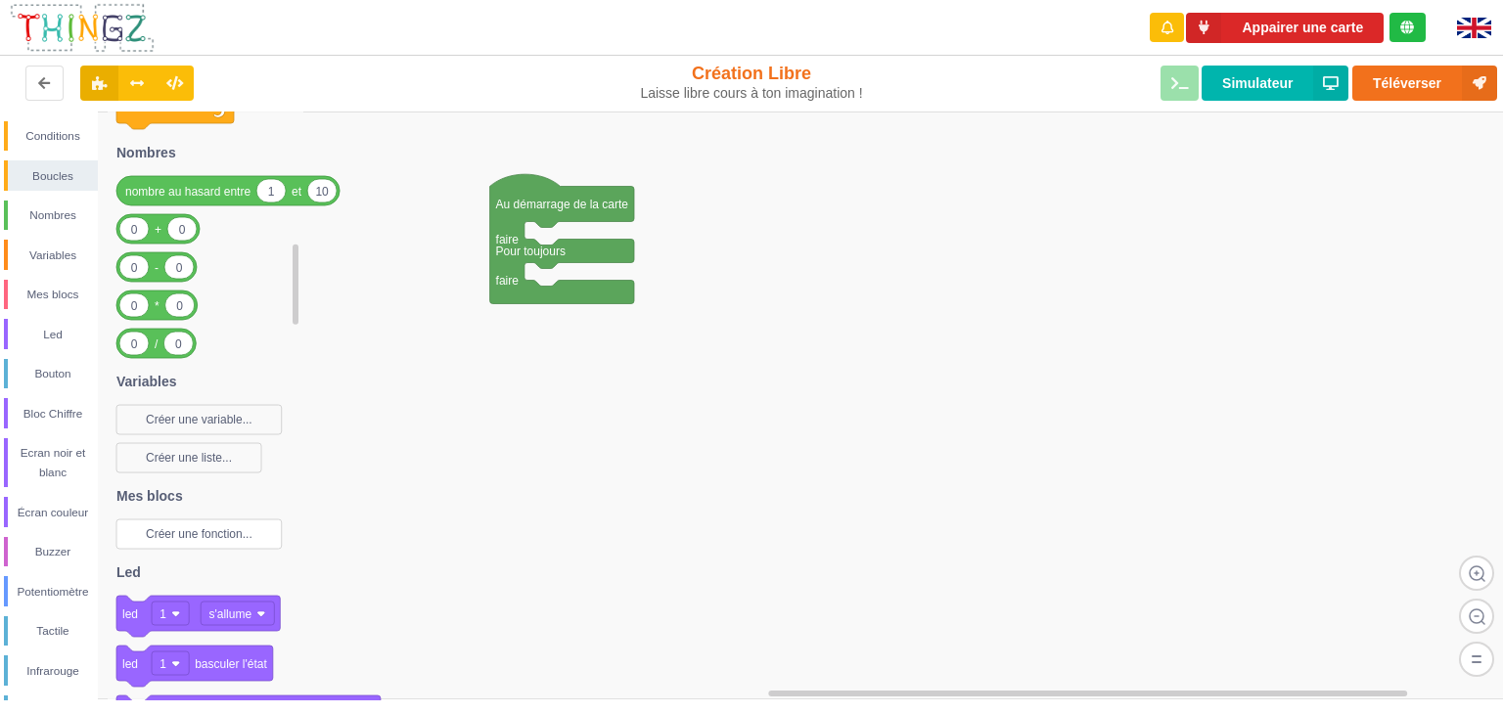
click at [169, 523] on rect at bounding box center [198, 534] width 165 height 29
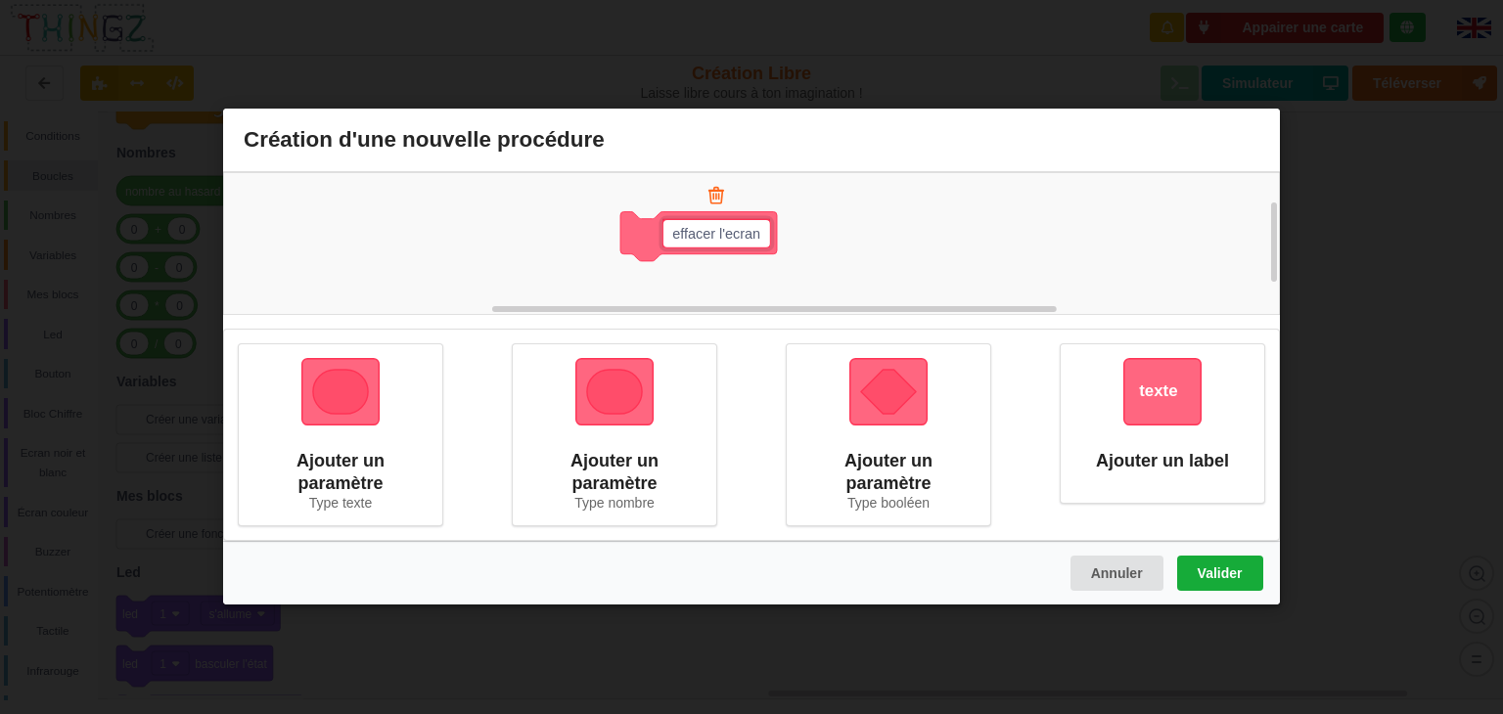
type input "effacer l'ecran"
click at [1230, 576] on button "Valider" at bounding box center [1220, 574] width 86 height 35
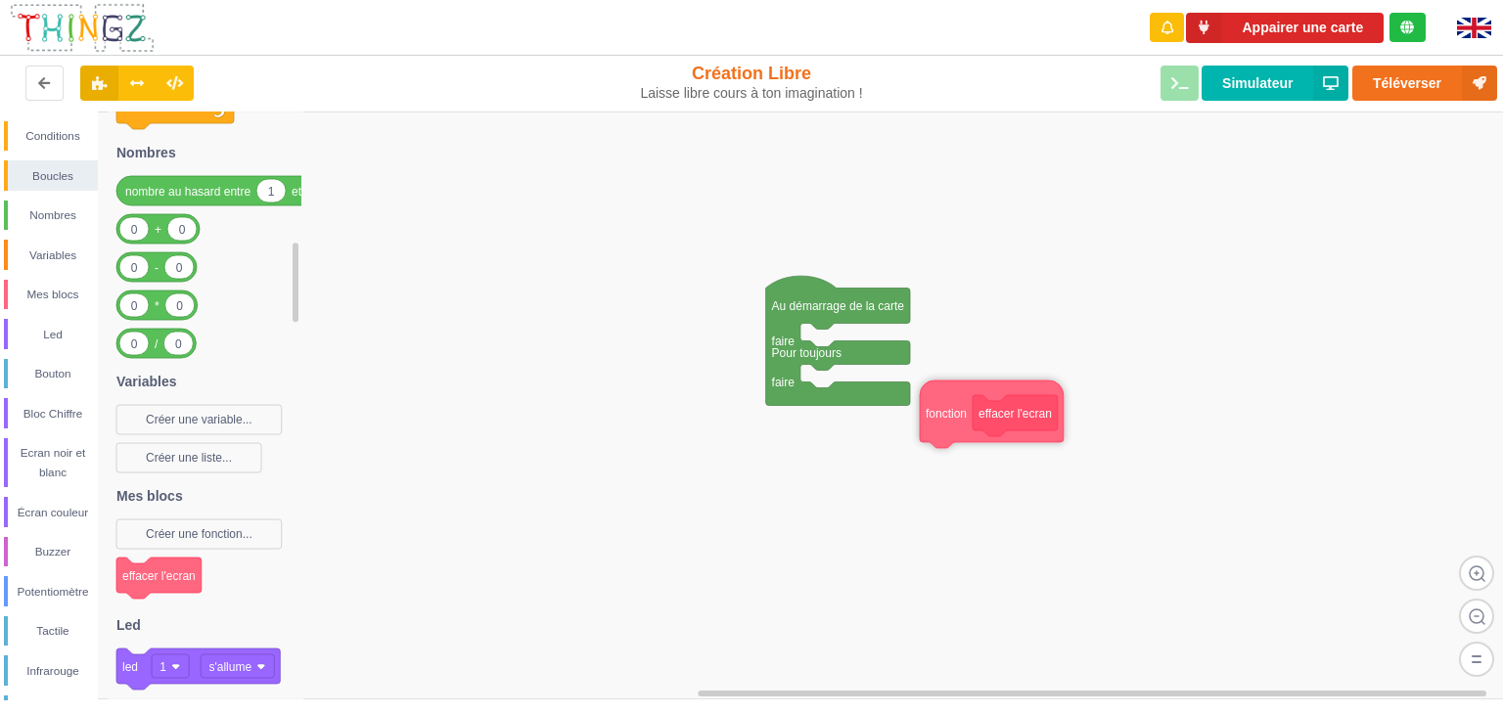
drag, startPoint x: 376, startPoint y: 154, endPoint x: 822, endPoint y: 353, distance: 488.9
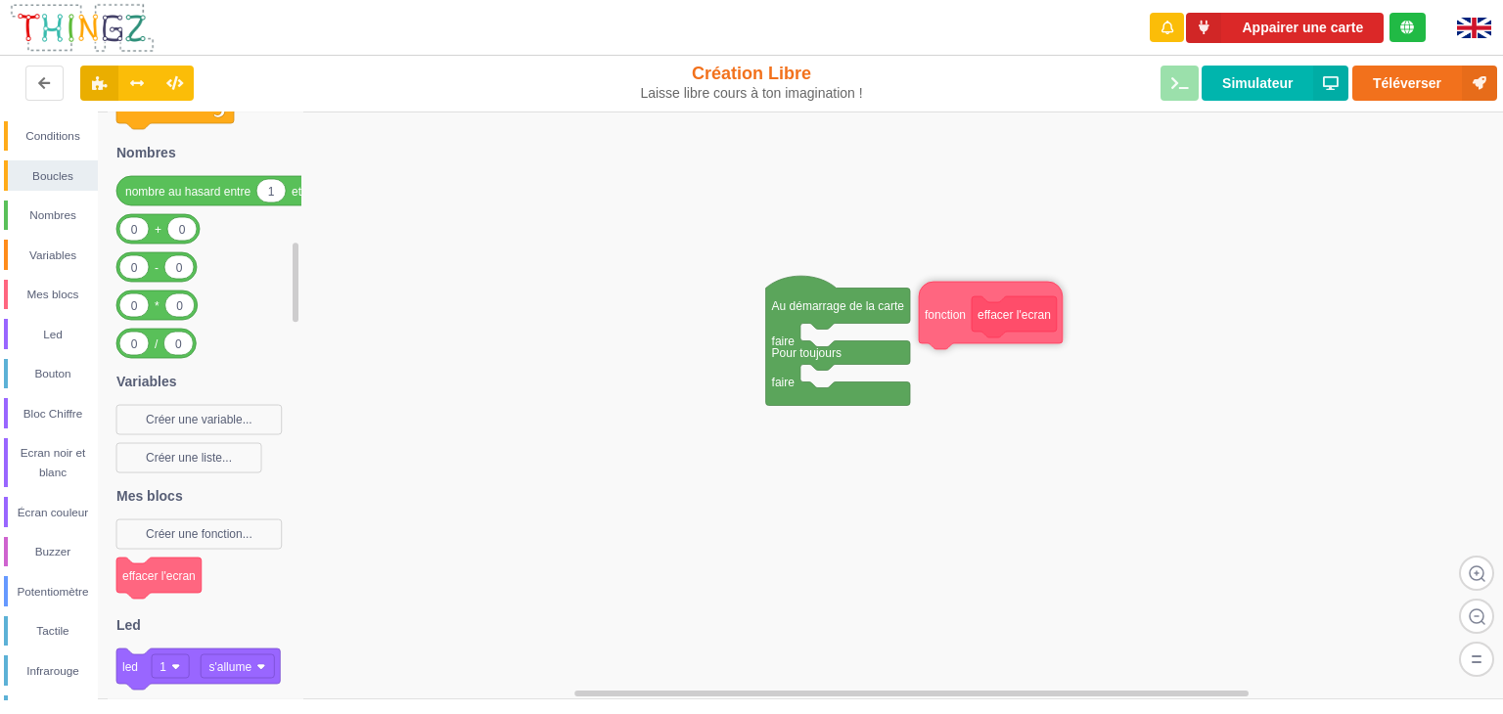
drag, startPoint x: 955, startPoint y: 401, endPoint x: 1502, endPoint y: -85, distance: 732.0
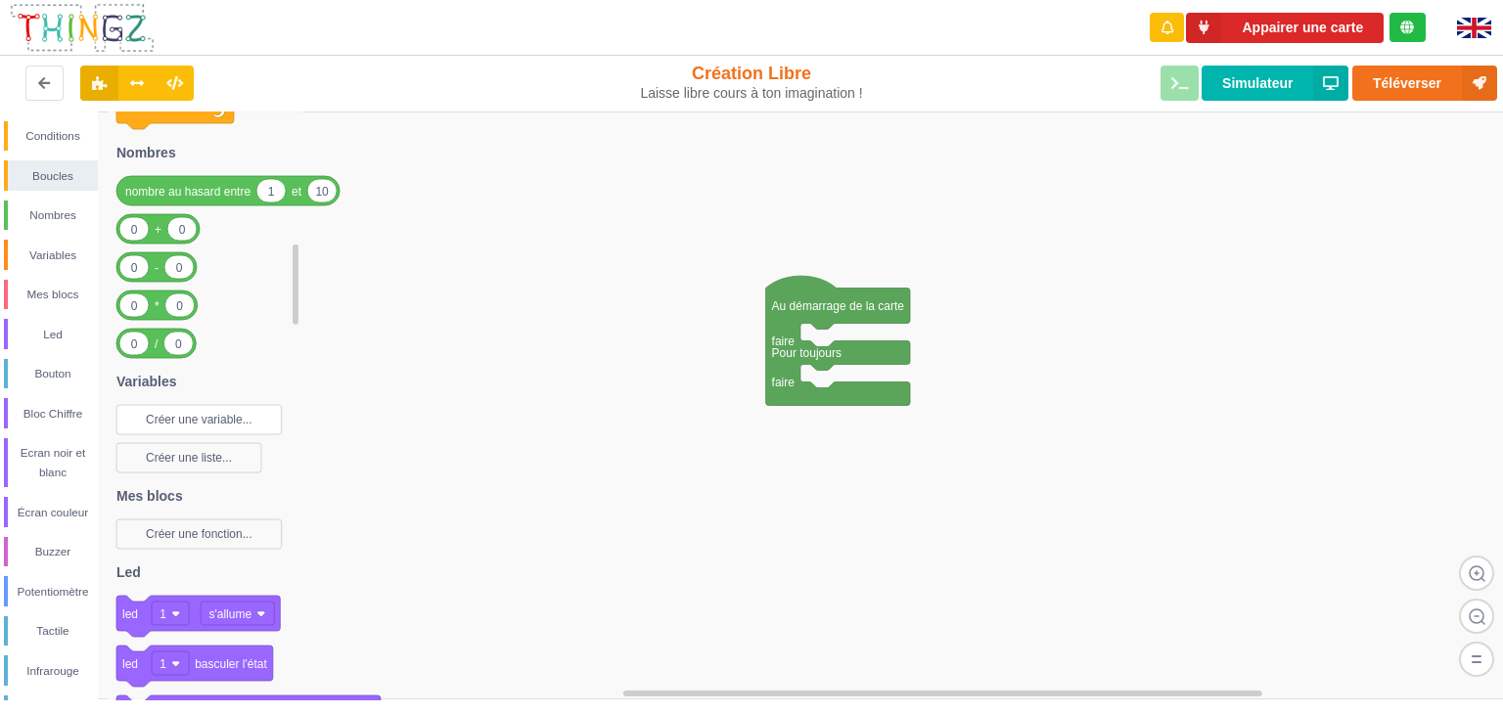
click at [177, 416] on text "Créer une variable..." at bounding box center [199, 420] width 107 height 14
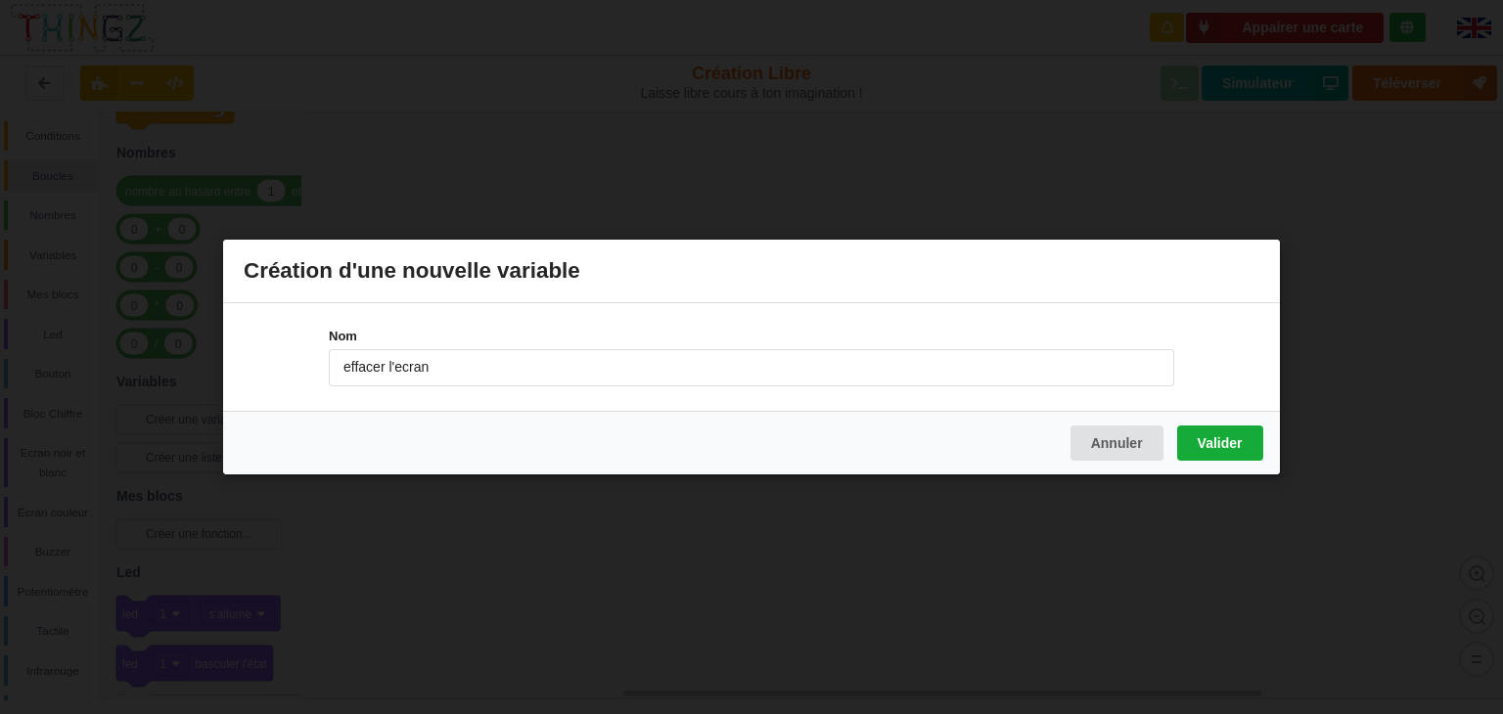
type input "effacer l'ecran"
click at [1202, 451] on button "Valider" at bounding box center [1220, 443] width 86 height 35
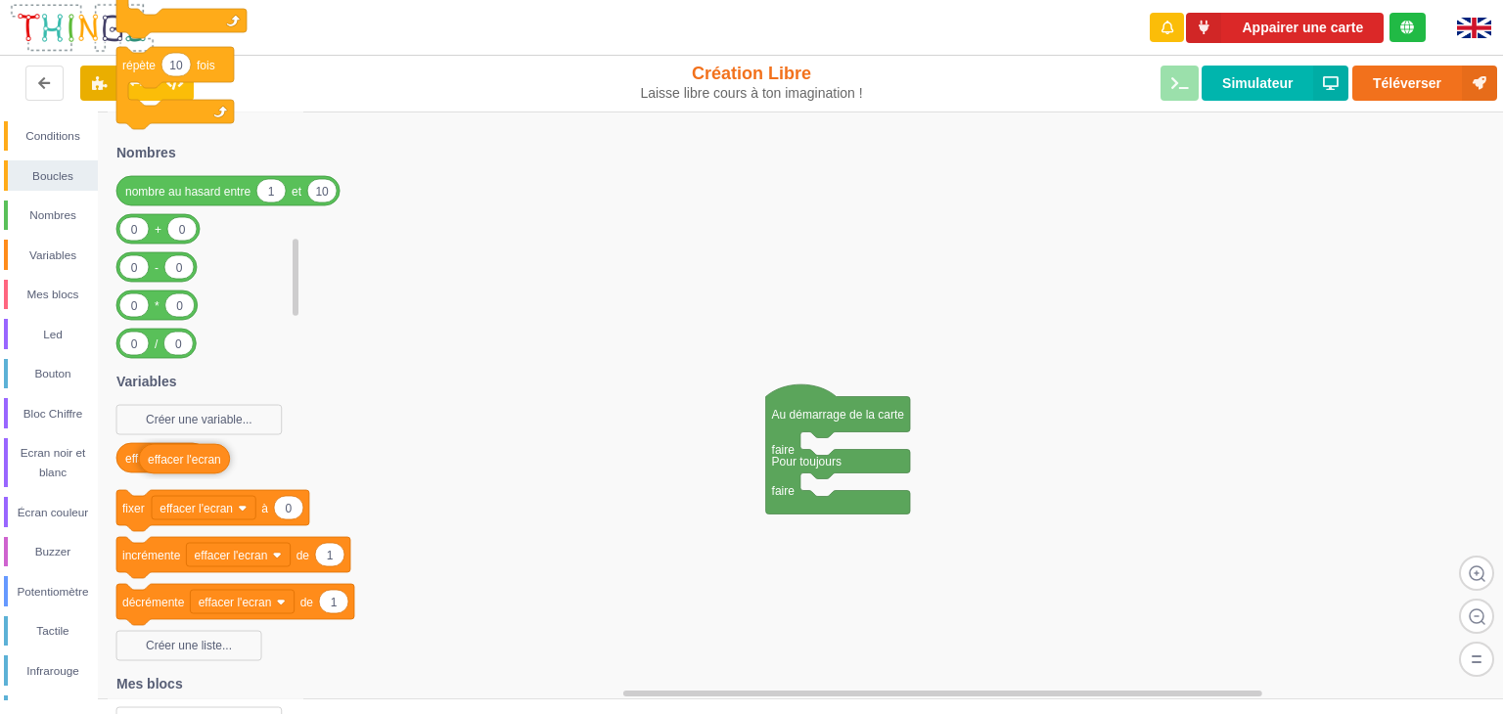
drag, startPoint x: 137, startPoint y: 464, endPoint x: 157, endPoint y: 463, distance: 19.6
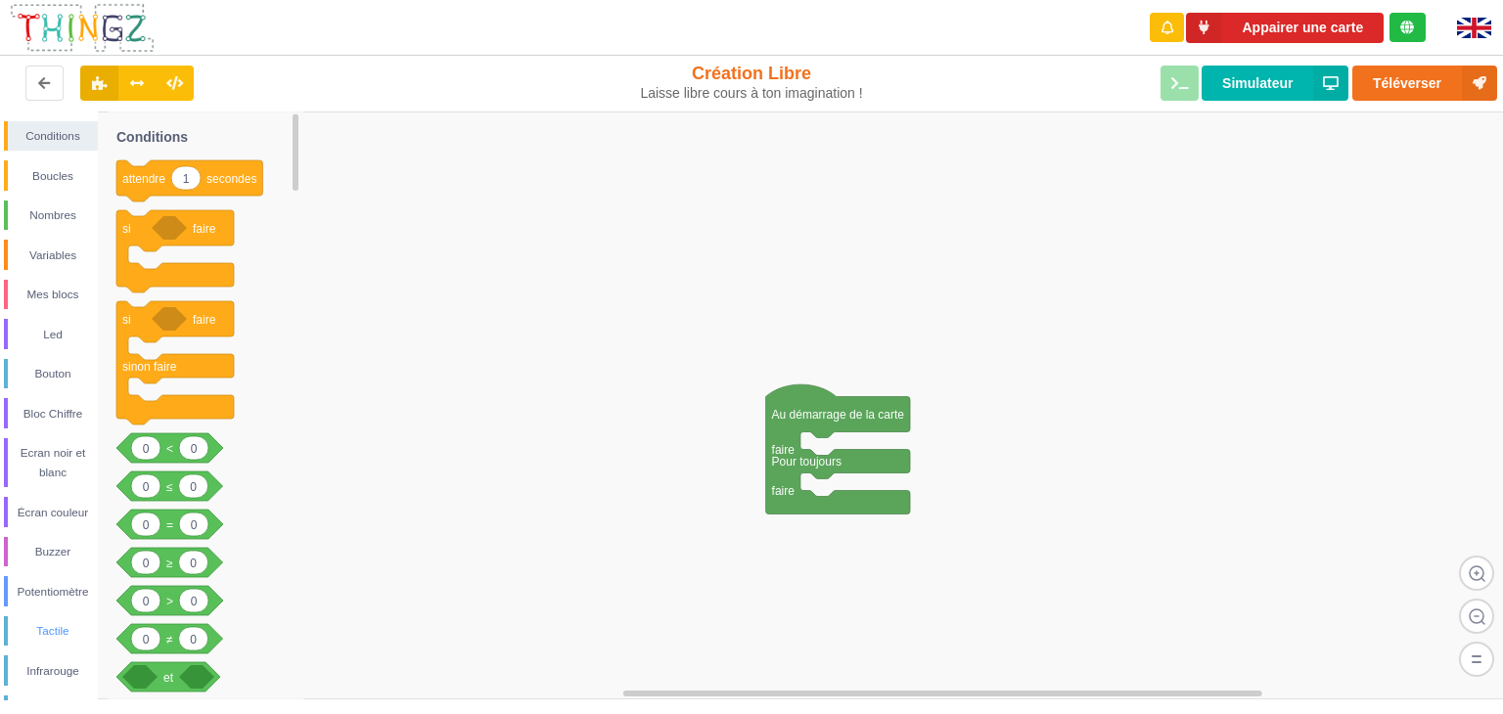
scroll to position [312, 0]
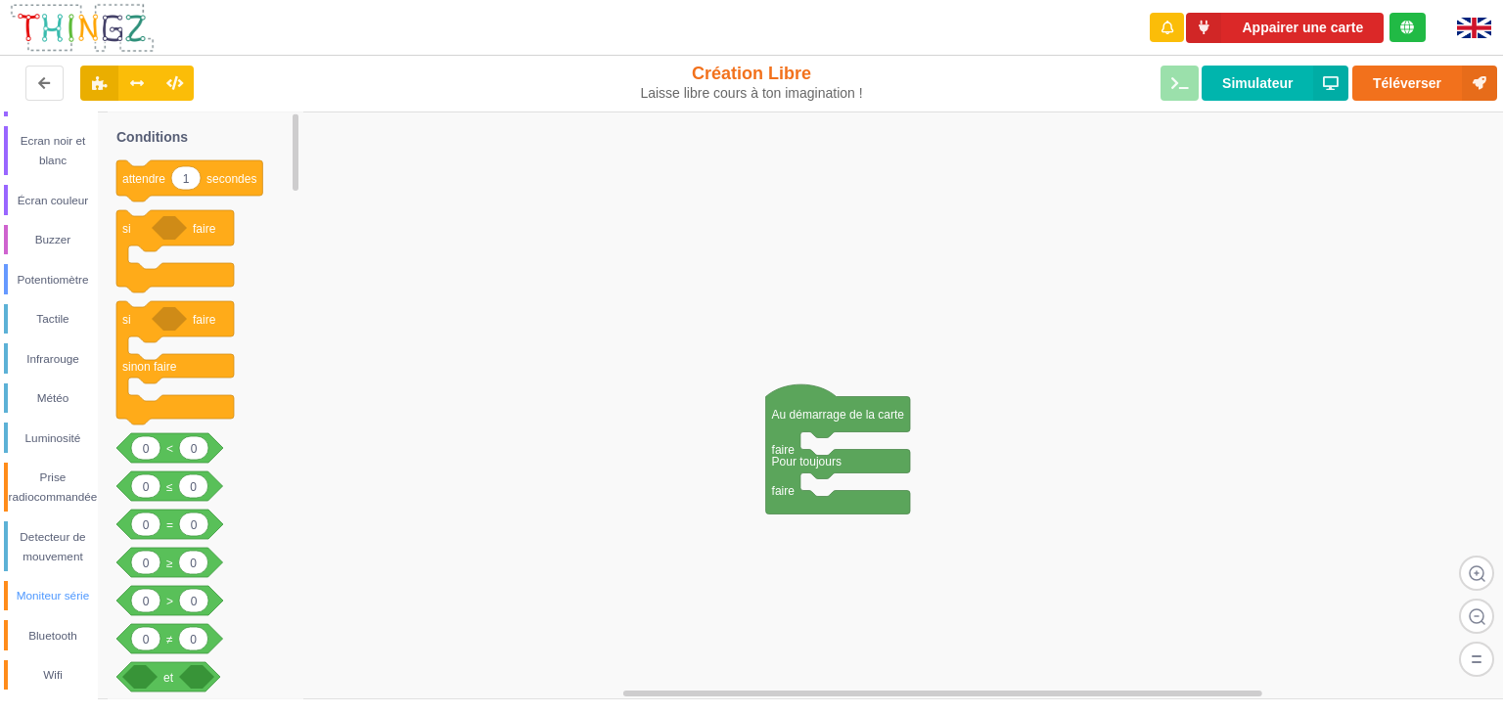
click at [44, 598] on div "Moniteur série" at bounding box center [53, 596] width 90 height 20
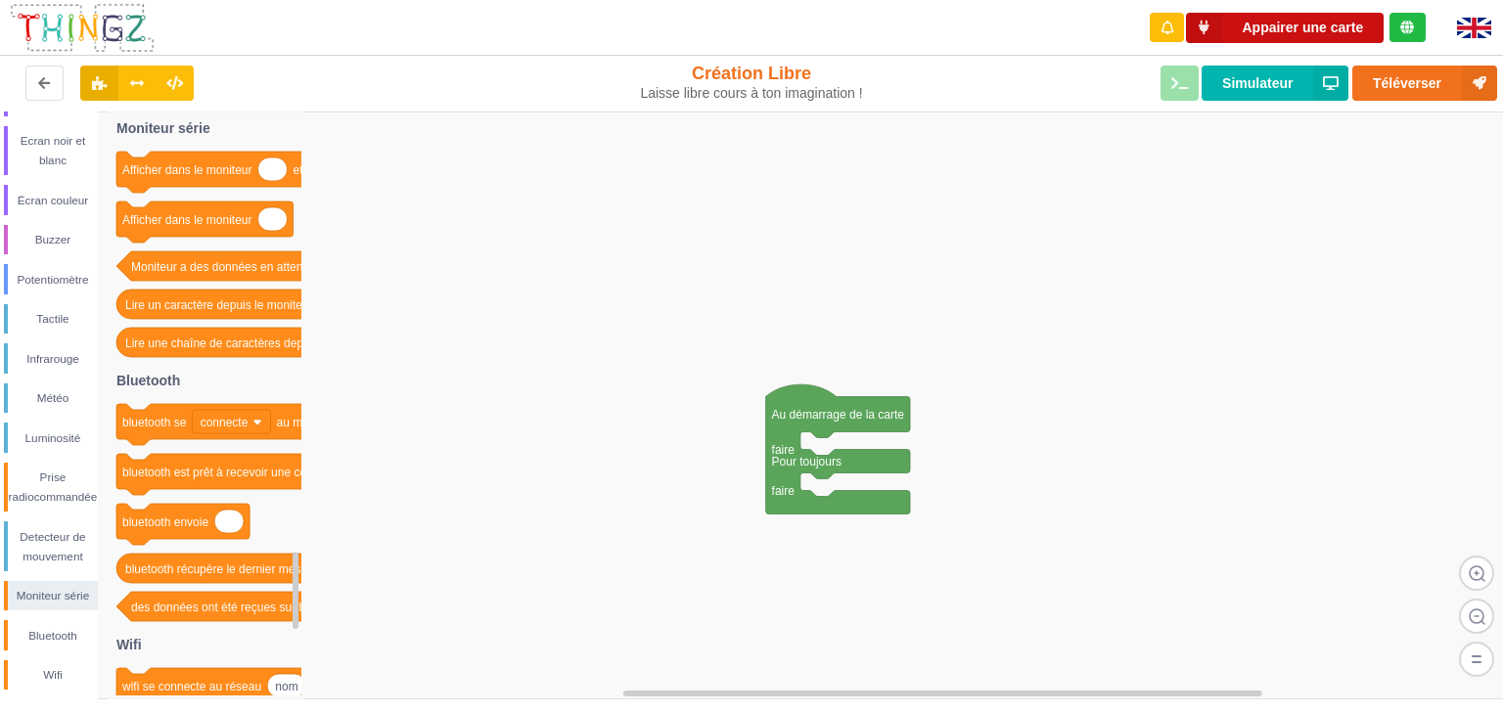
click at [1190, 28] on icon at bounding box center [1203, 28] width 35 height 30
